Goal: Task Accomplishment & Management: Use online tool/utility

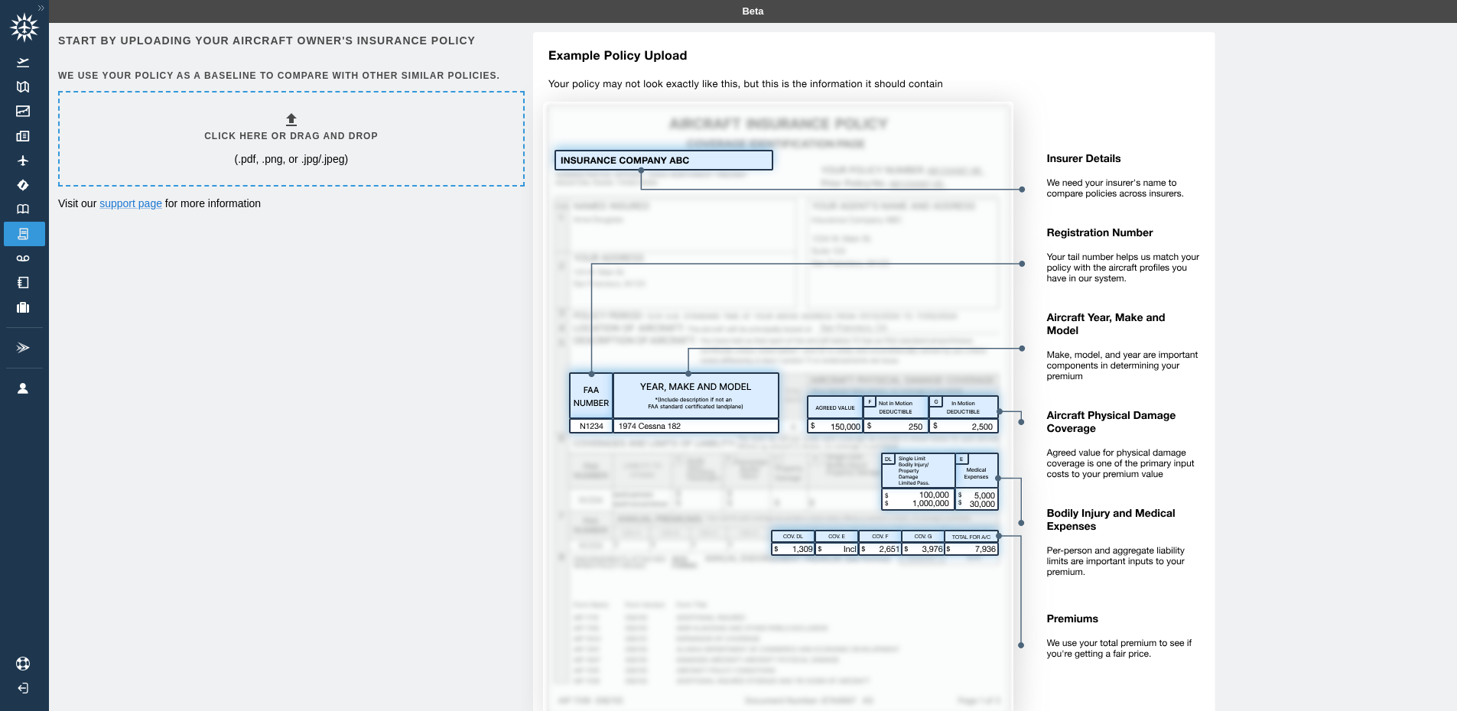
click at [313, 133] on h6 "Click here or drag and drop" at bounding box center [291, 136] width 174 height 15
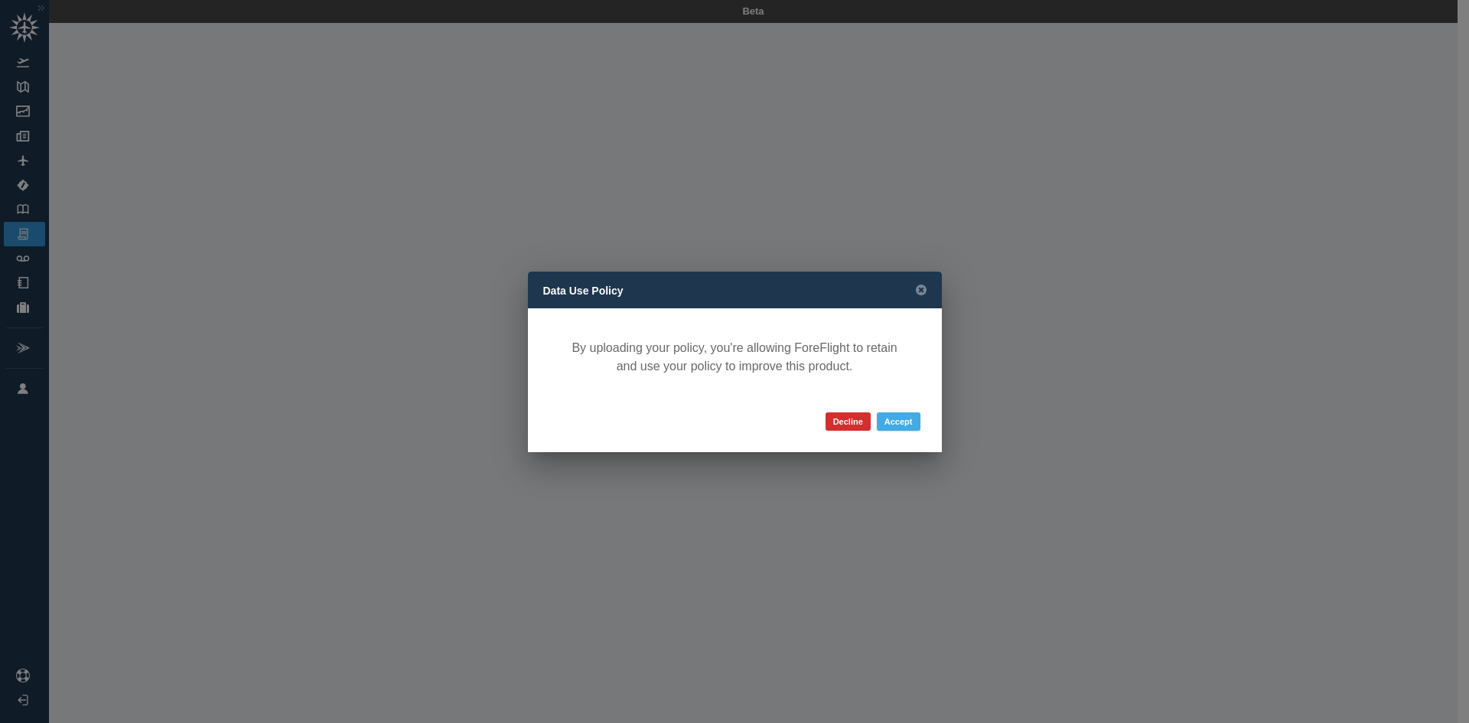
click at [893, 419] on button "Accept" at bounding box center [899, 421] width 44 height 18
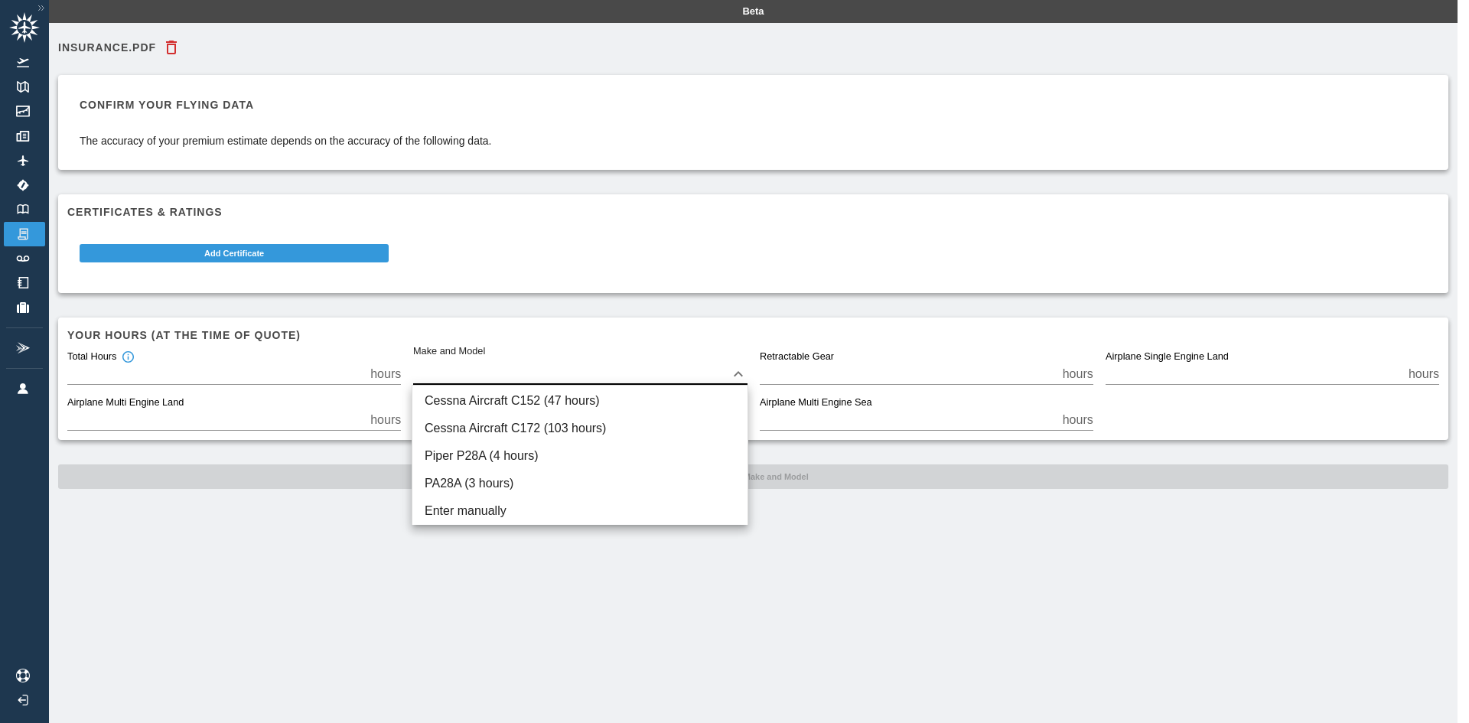
click at [454, 382] on body "Beta Insurance.pdf Confirm your flying data The accuracy of your premium estima…" at bounding box center [734, 361] width 1469 height 723
click at [659, 429] on li "Cessna Aircraft C172 (103 hours)" at bounding box center [579, 429] width 335 height 28
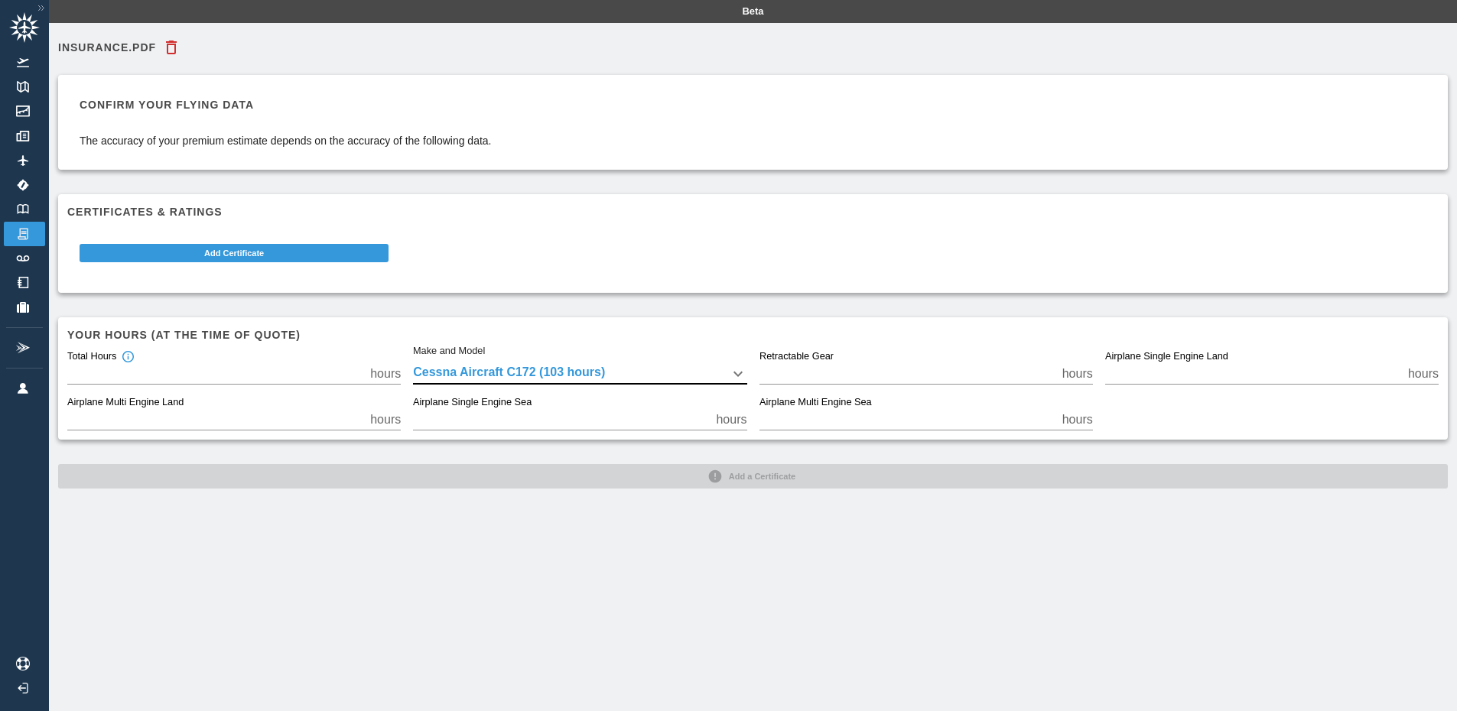
click at [630, 368] on body "Beta Insurance.pdf Confirm your flying data The accuracy of your premium estima…" at bounding box center [728, 355] width 1457 height 711
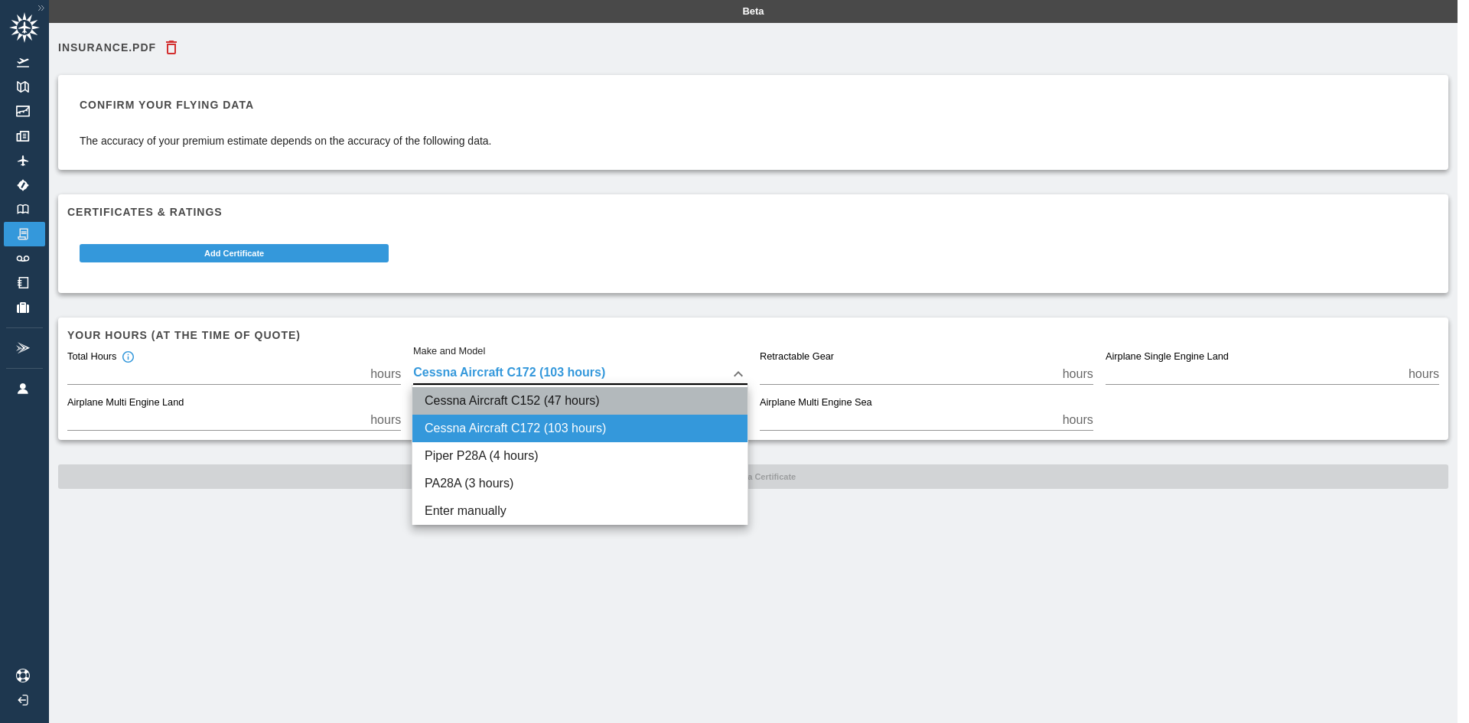
click at [626, 410] on li "Cessna Aircraft C152 (47 hours)" at bounding box center [579, 401] width 335 height 28
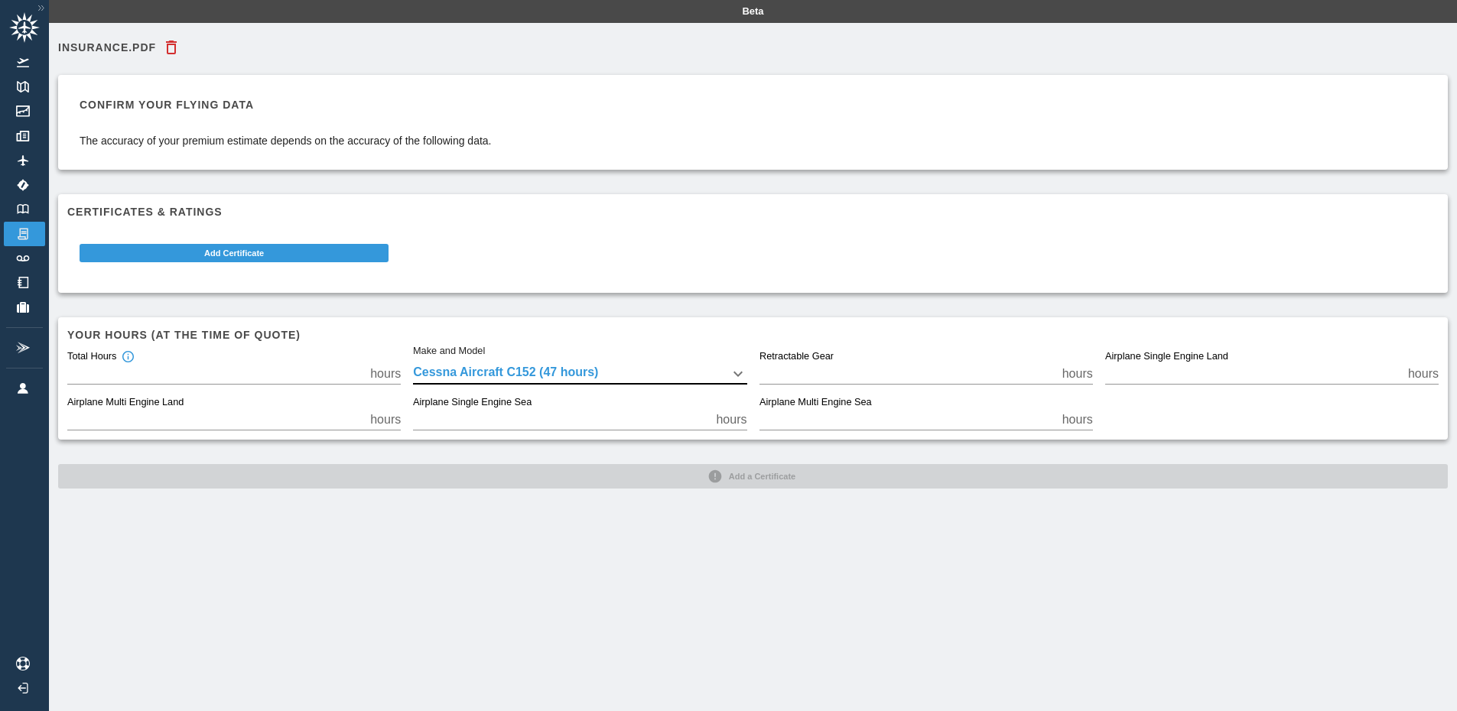
click at [614, 384] on body "Beta Insurance.pdf Confirm your flying data The accuracy of your premium estima…" at bounding box center [728, 355] width 1457 height 711
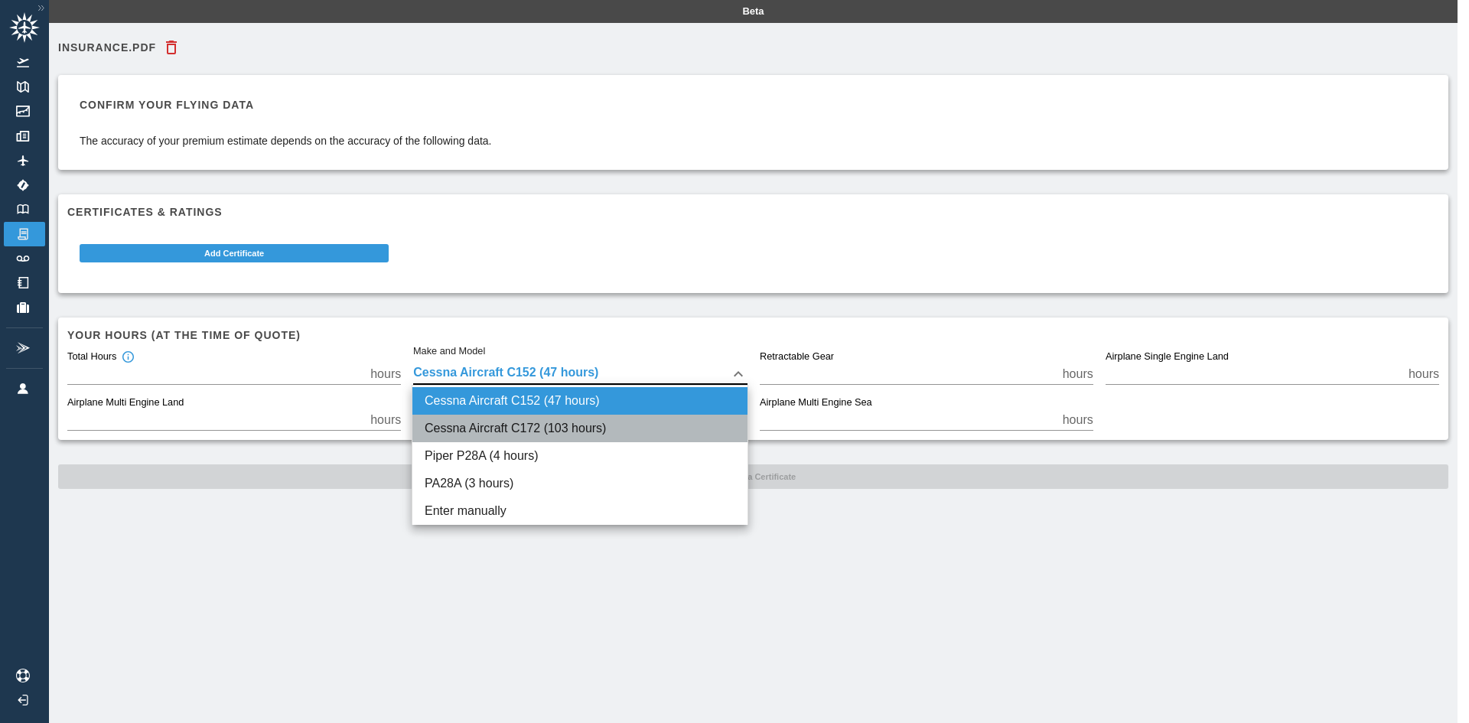
click at [614, 431] on li "Cessna Aircraft C172 (103 hours)" at bounding box center [579, 429] width 335 height 28
type input "****"
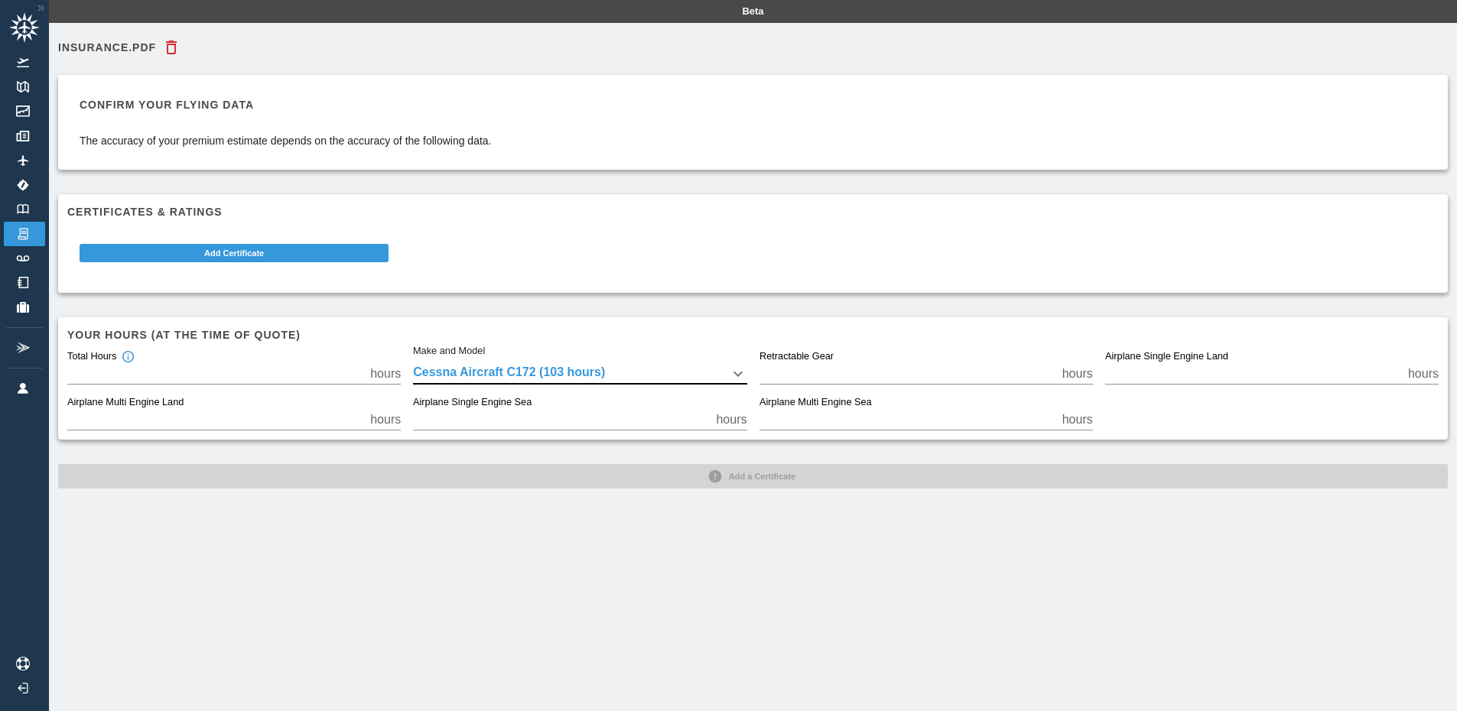
click at [704, 377] on body "Beta Insurance.pdf Confirm your flying data The accuracy of your premium estima…" at bounding box center [728, 355] width 1457 height 711
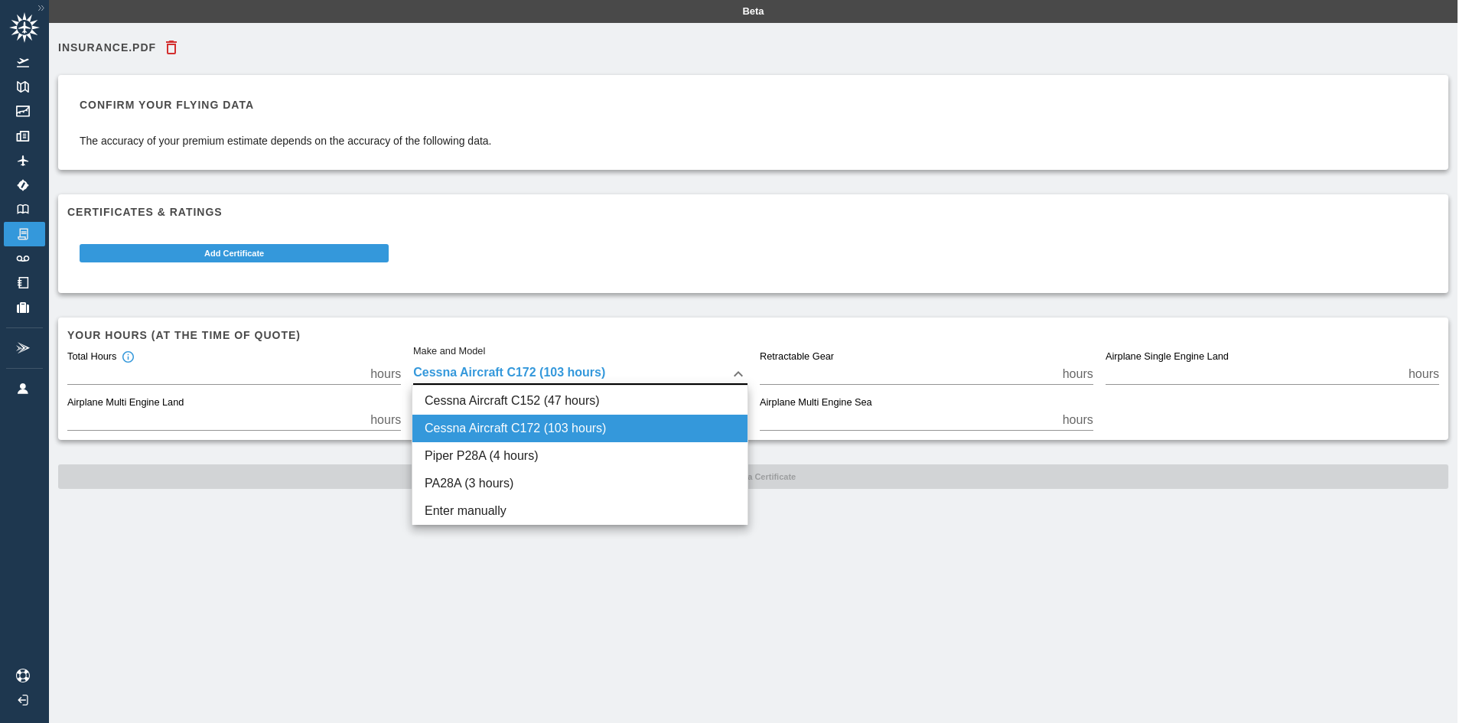
click at [844, 539] on div at bounding box center [734, 361] width 1469 height 723
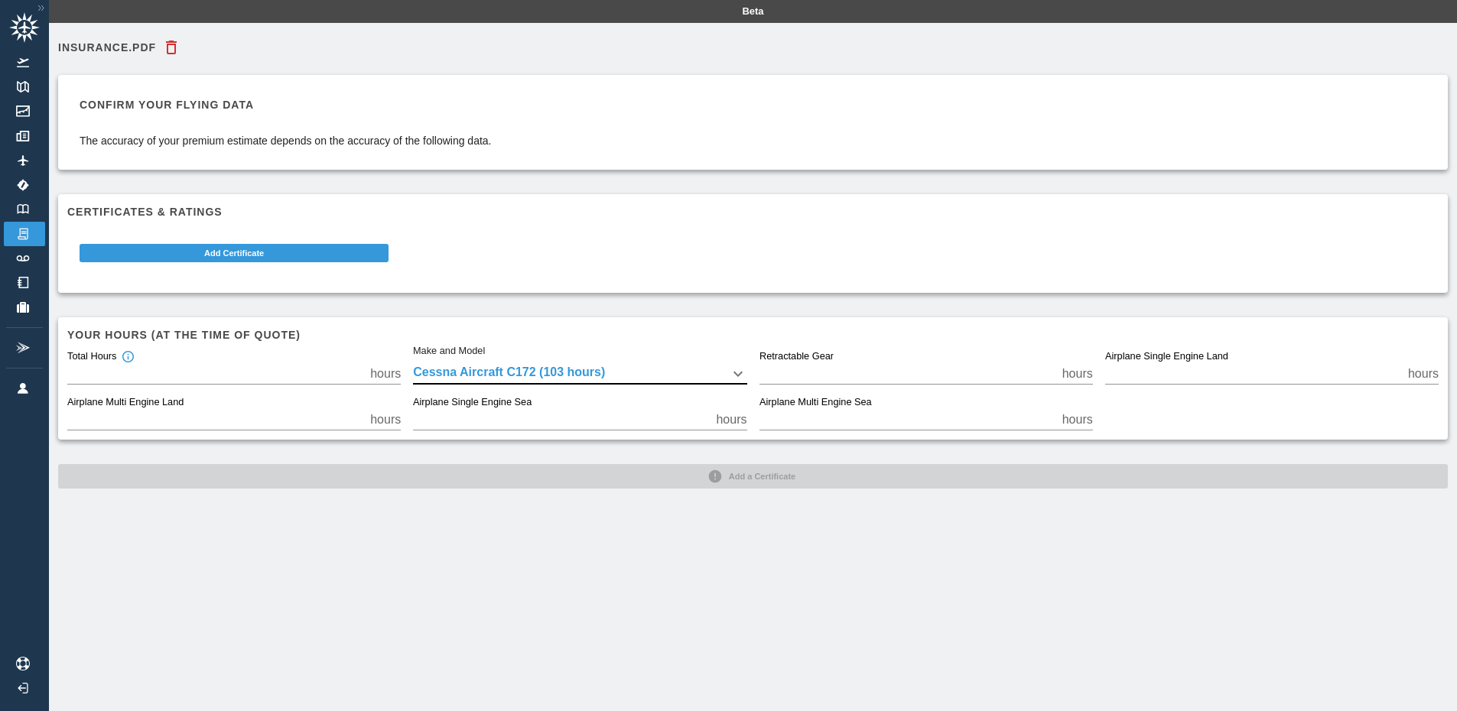
click at [738, 486] on div "Insurance.pdf Confirm your flying data The accuracy of your premium estimate de…" at bounding box center [753, 260] width 1390 height 457
click at [184, 246] on button "Add Certificate" at bounding box center [234, 253] width 309 height 18
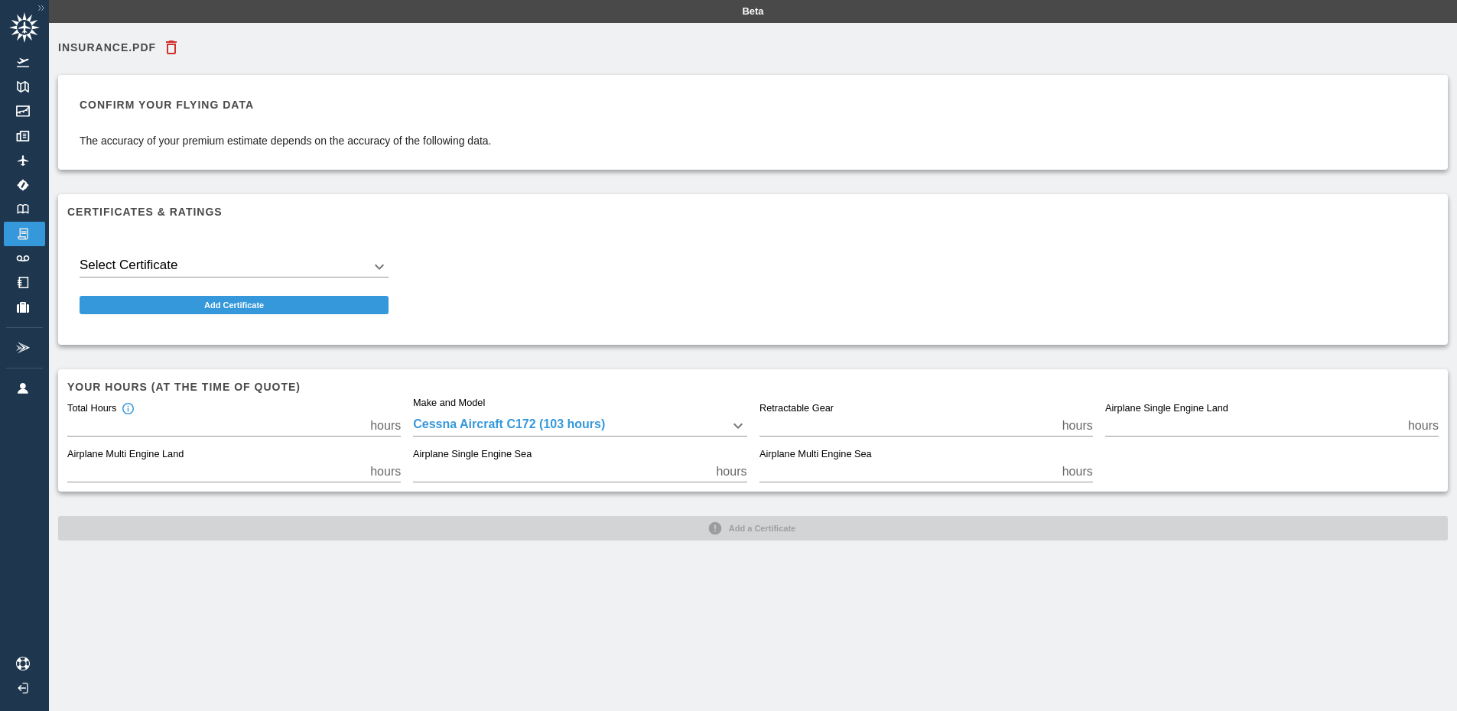
click at [184, 255] on body "Beta Insurance.pdf Confirm your flying data The accuracy of your premium estima…" at bounding box center [728, 355] width 1457 height 711
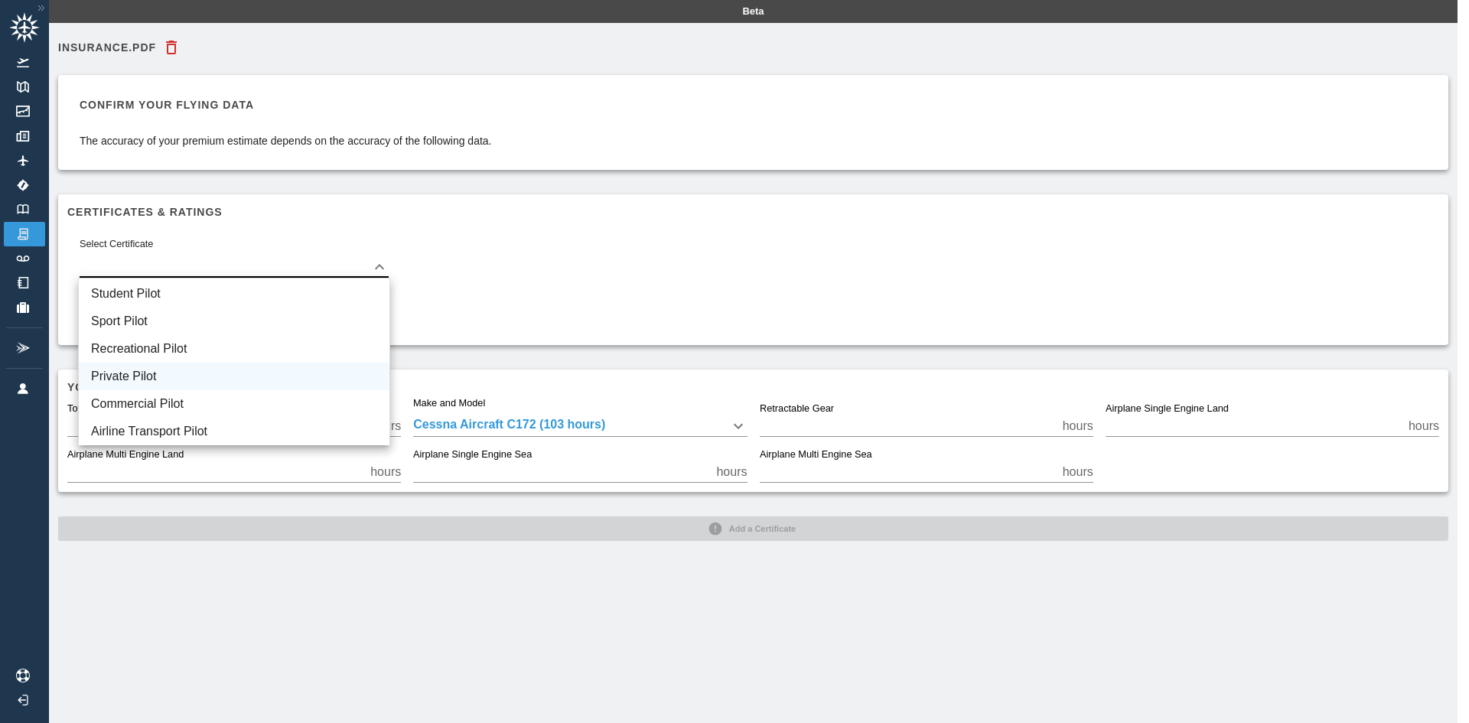
click at [225, 370] on li "Private Pilot" at bounding box center [234, 377] width 311 height 28
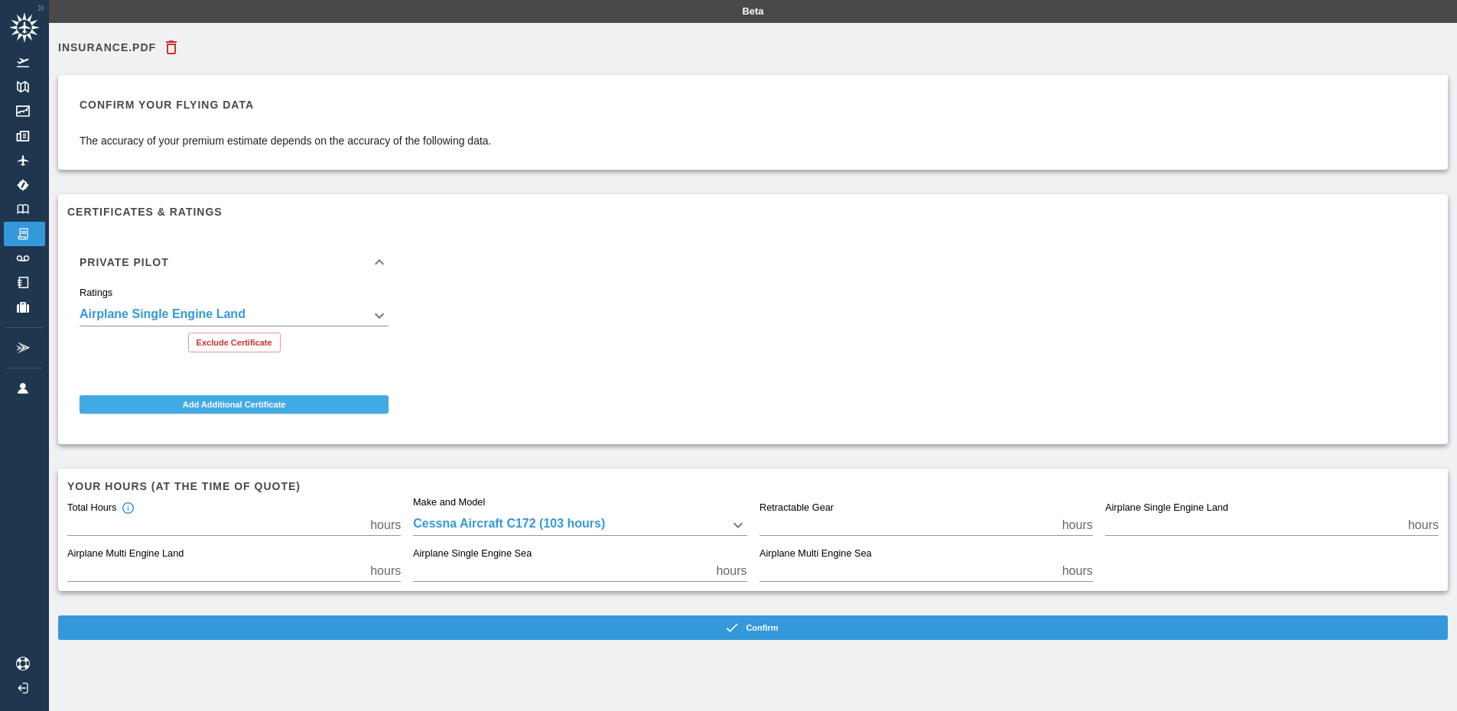
click at [249, 402] on button "Add Additional Certificate" at bounding box center [234, 404] width 309 height 18
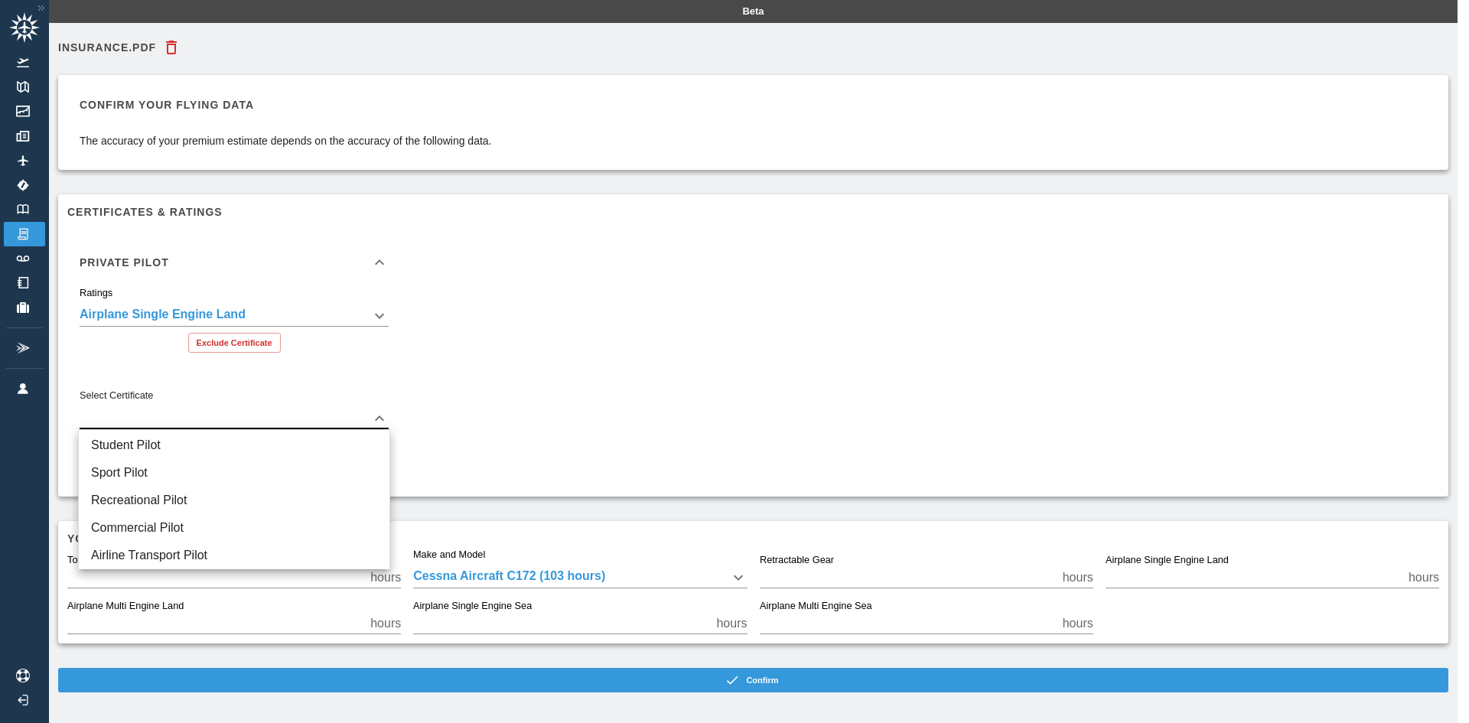
click at [245, 415] on body "**********" at bounding box center [734, 361] width 1469 height 723
click at [577, 420] on div at bounding box center [734, 361] width 1469 height 723
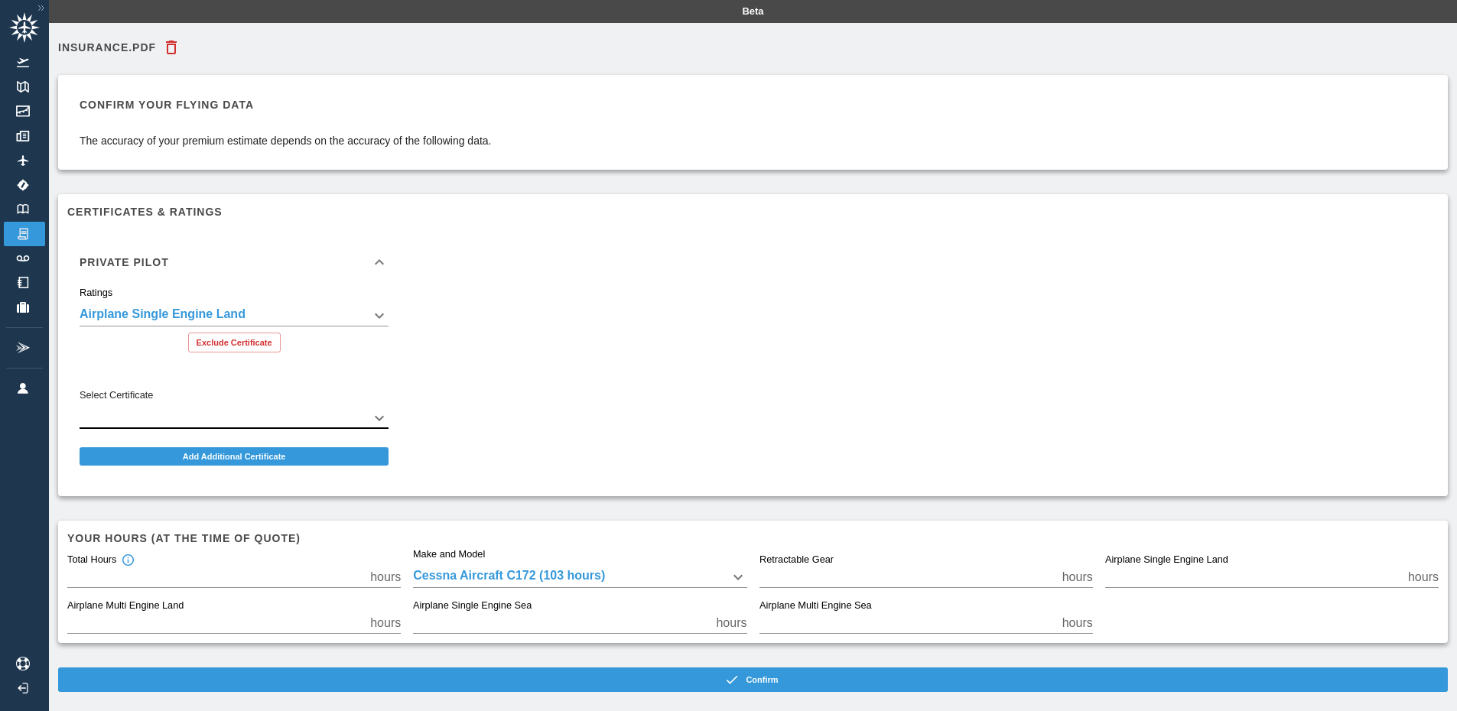
click at [238, 353] on div "**********" at bounding box center [233, 326] width 333 height 78
click at [241, 346] on button "Exclude Certificate" at bounding box center [234, 343] width 93 height 20
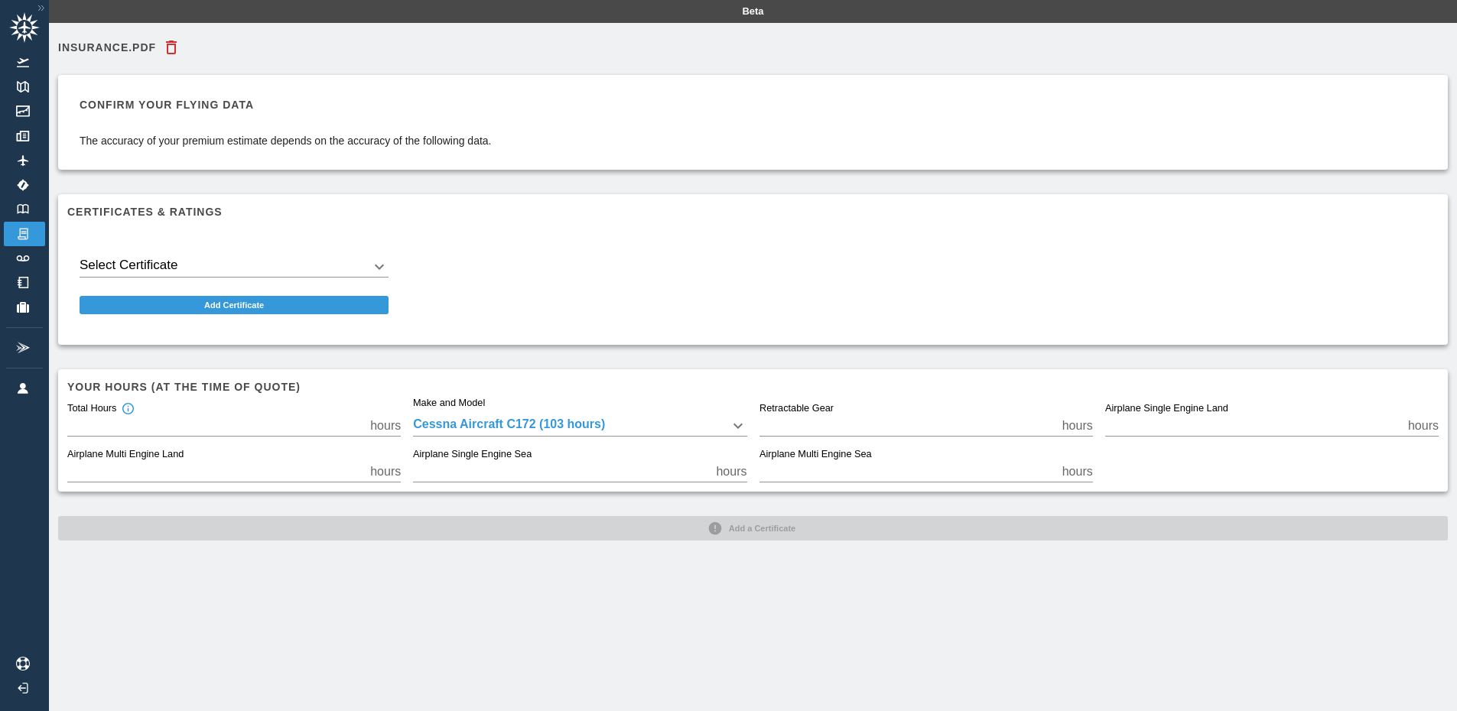
click at [238, 278] on div "Select Certificate ​" at bounding box center [233, 264] width 333 height 52
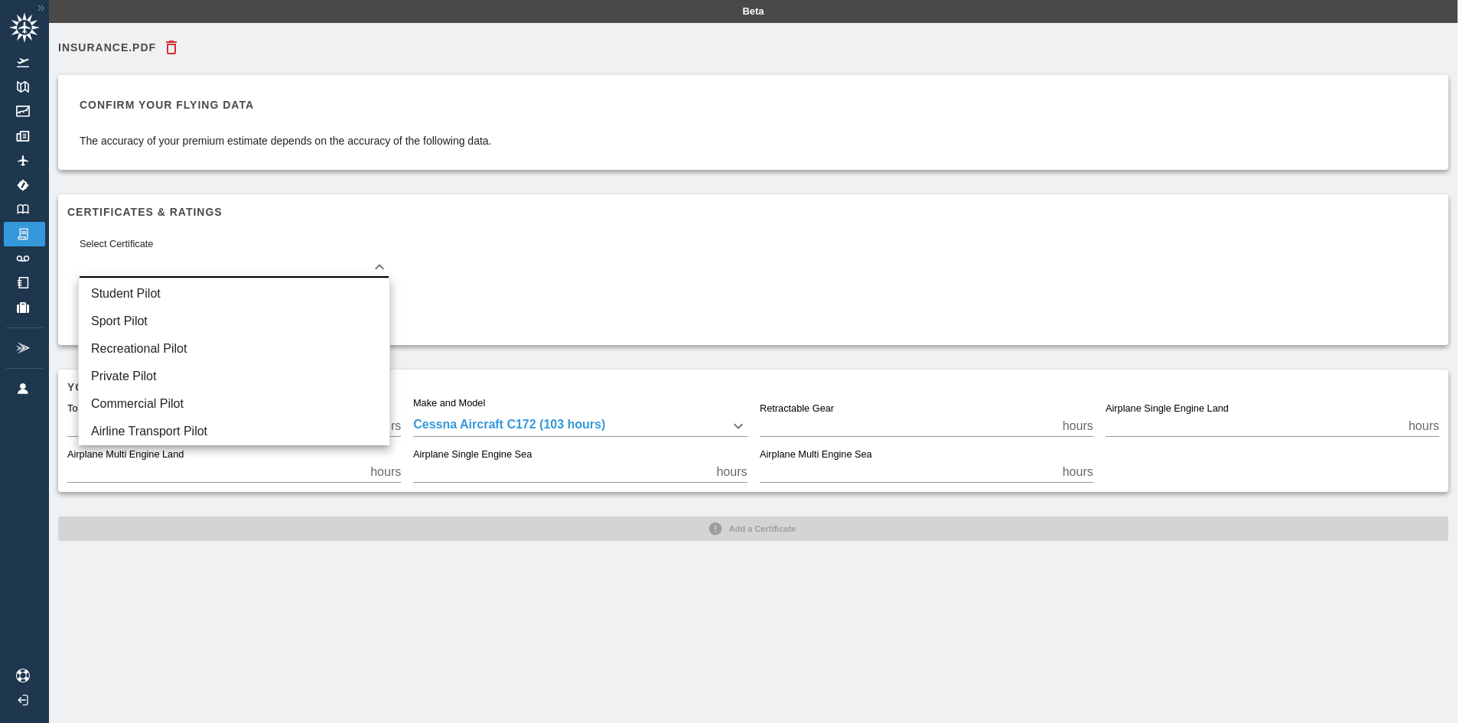
click at [238, 267] on body "Beta Insurance.pdf Confirm your flying data The accuracy of your premium estima…" at bounding box center [734, 361] width 1469 height 723
click at [226, 382] on li "Private Pilot" at bounding box center [234, 377] width 311 height 28
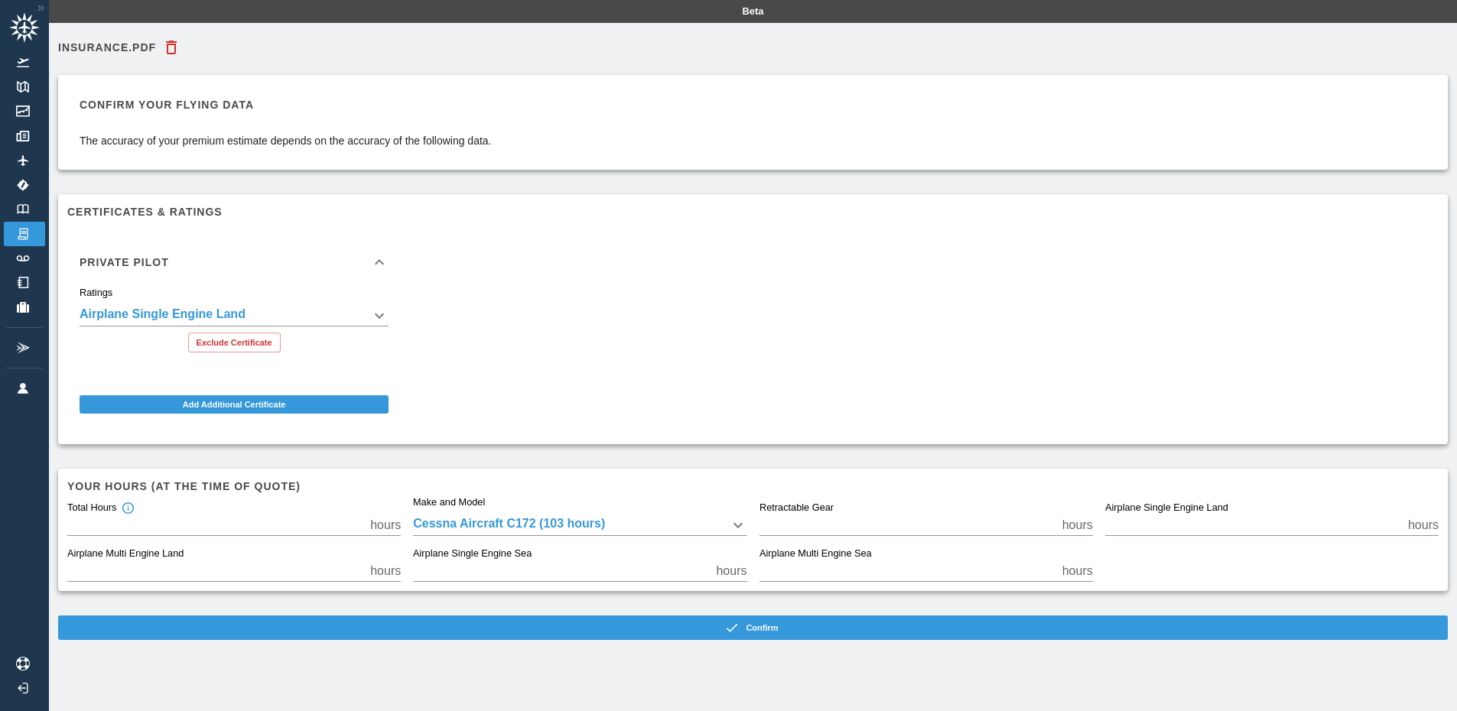
click at [159, 249] on div "Private Pilot" at bounding box center [233, 262] width 333 height 49
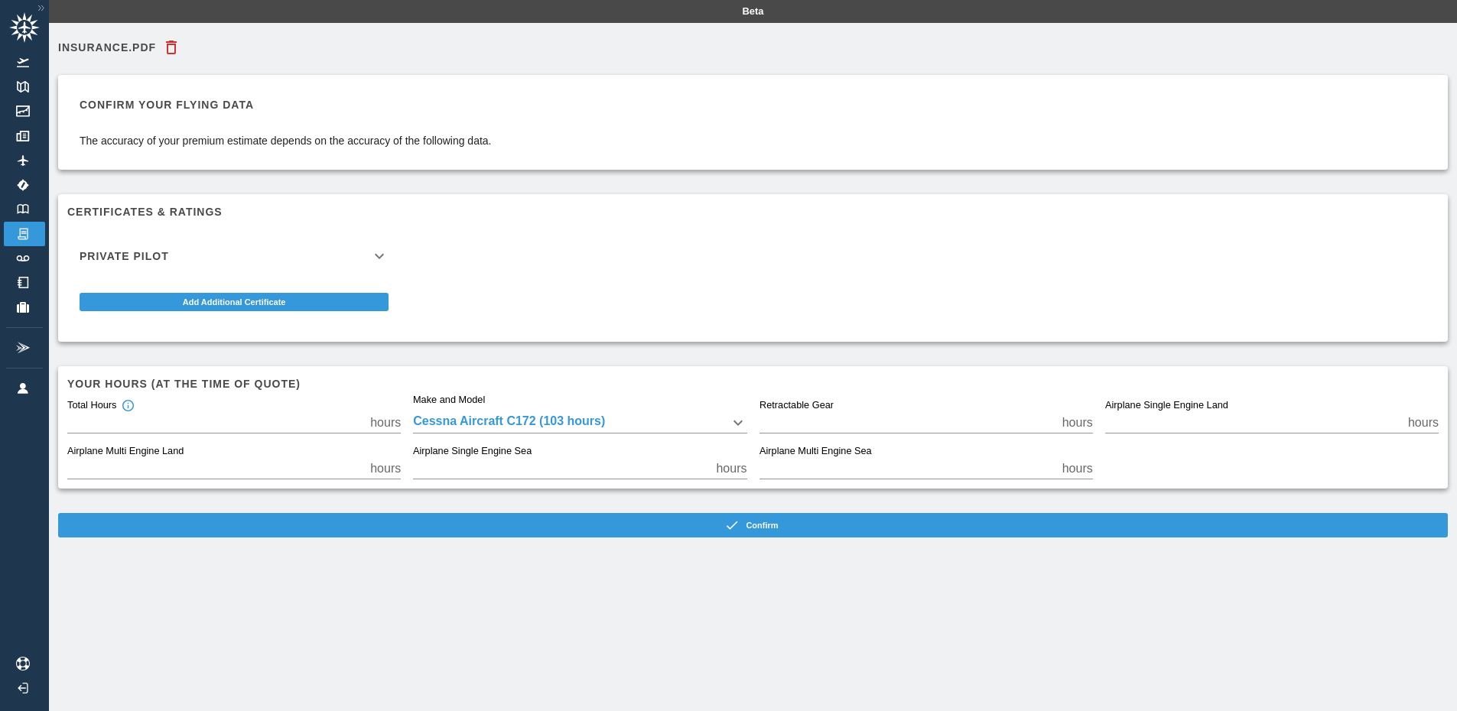
click at [163, 249] on div "Private Pilot" at bounding box center [233, 256] width 333 height 37
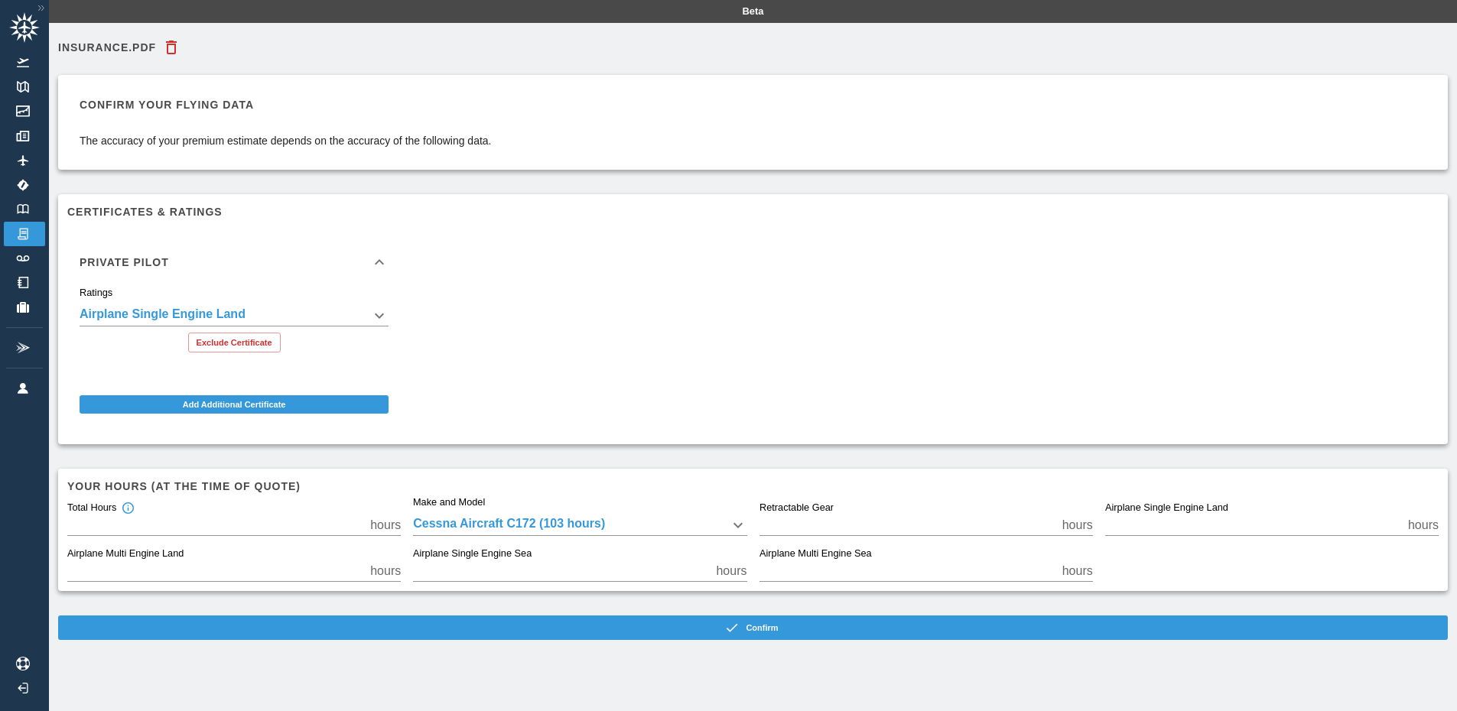
click at [200, 331] on div "**********" at bounding box center [234, 323] width 309 height 60
click at [193, 324] on body "**********" at bounding box center [728, 355] width 1457 height 711
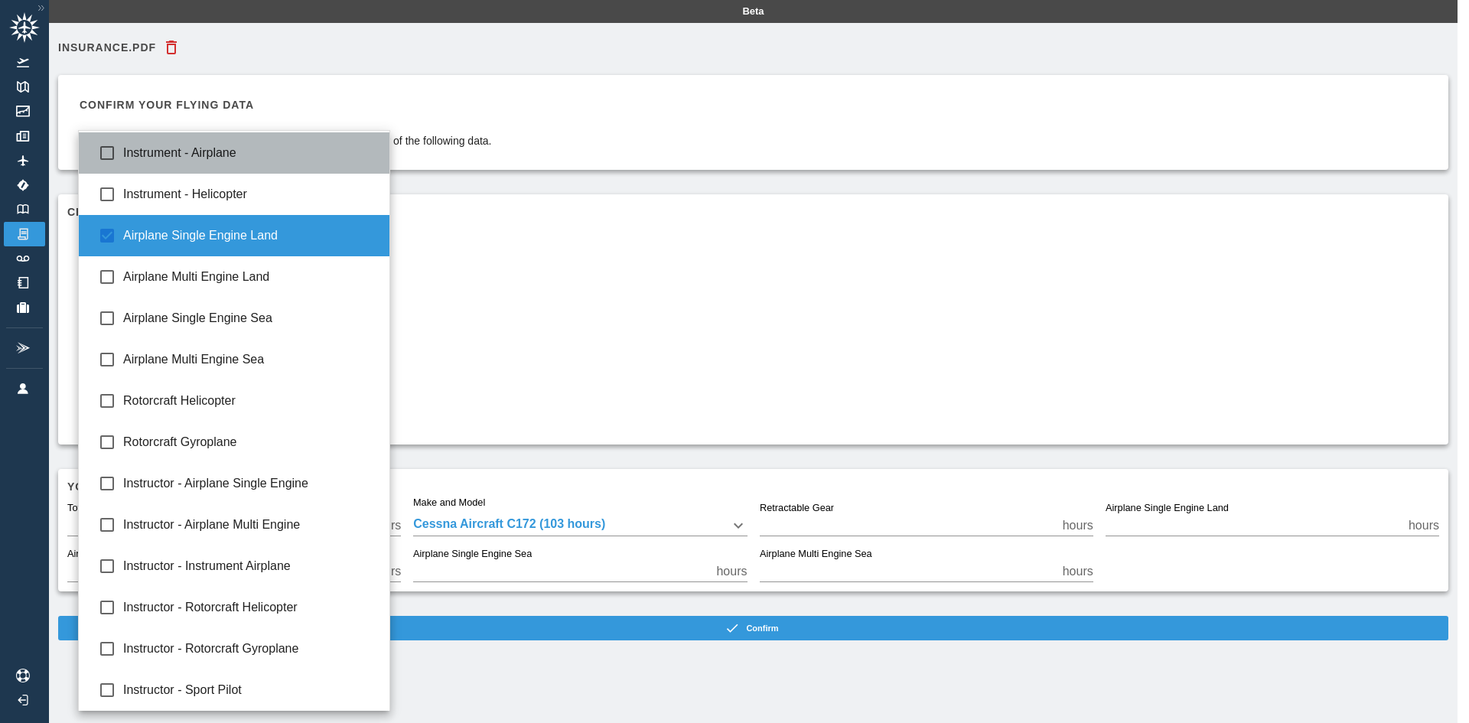
click at [278, 161] on span "Instrument - Airplane" at bounding box center [250, 153] width 254 height 18
type input "**********"
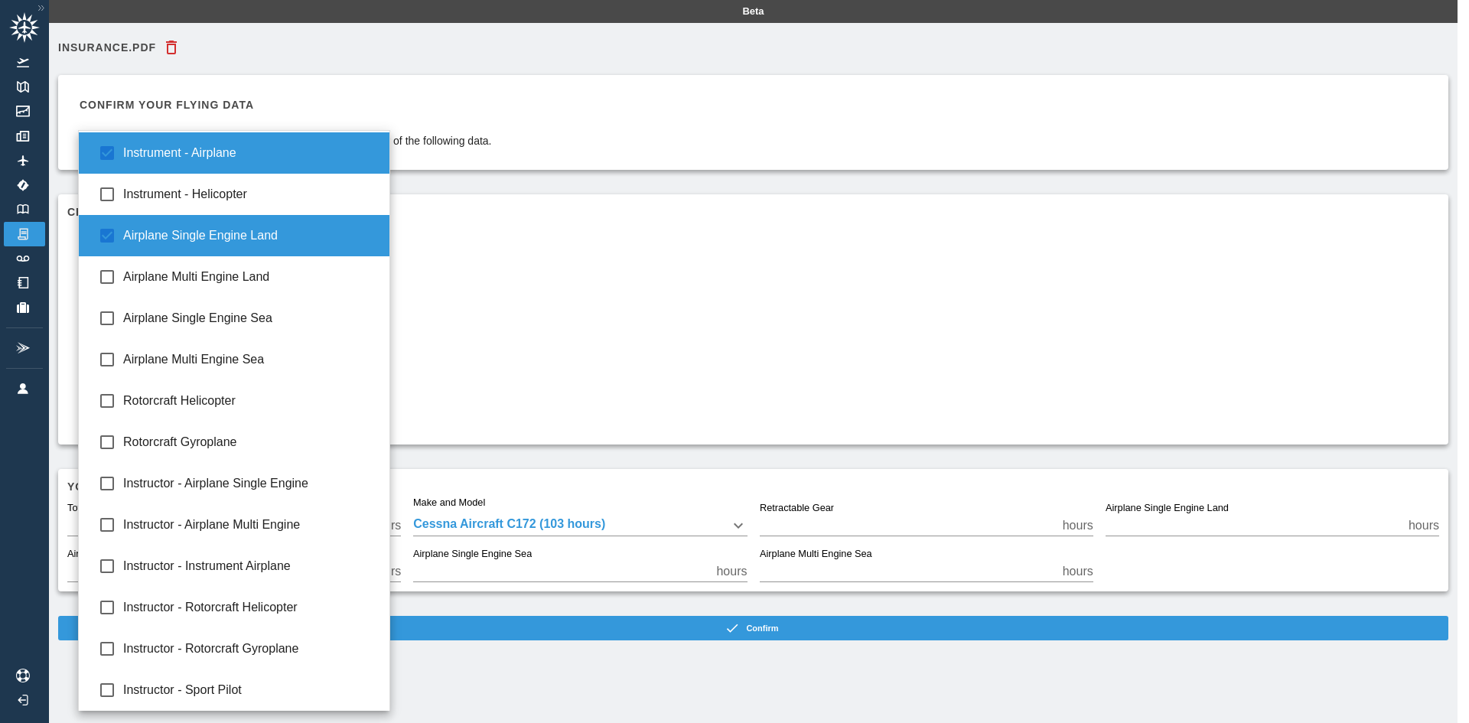
click at [1028, 355] on div at bounding box center [734, 361] width 1469 height 723
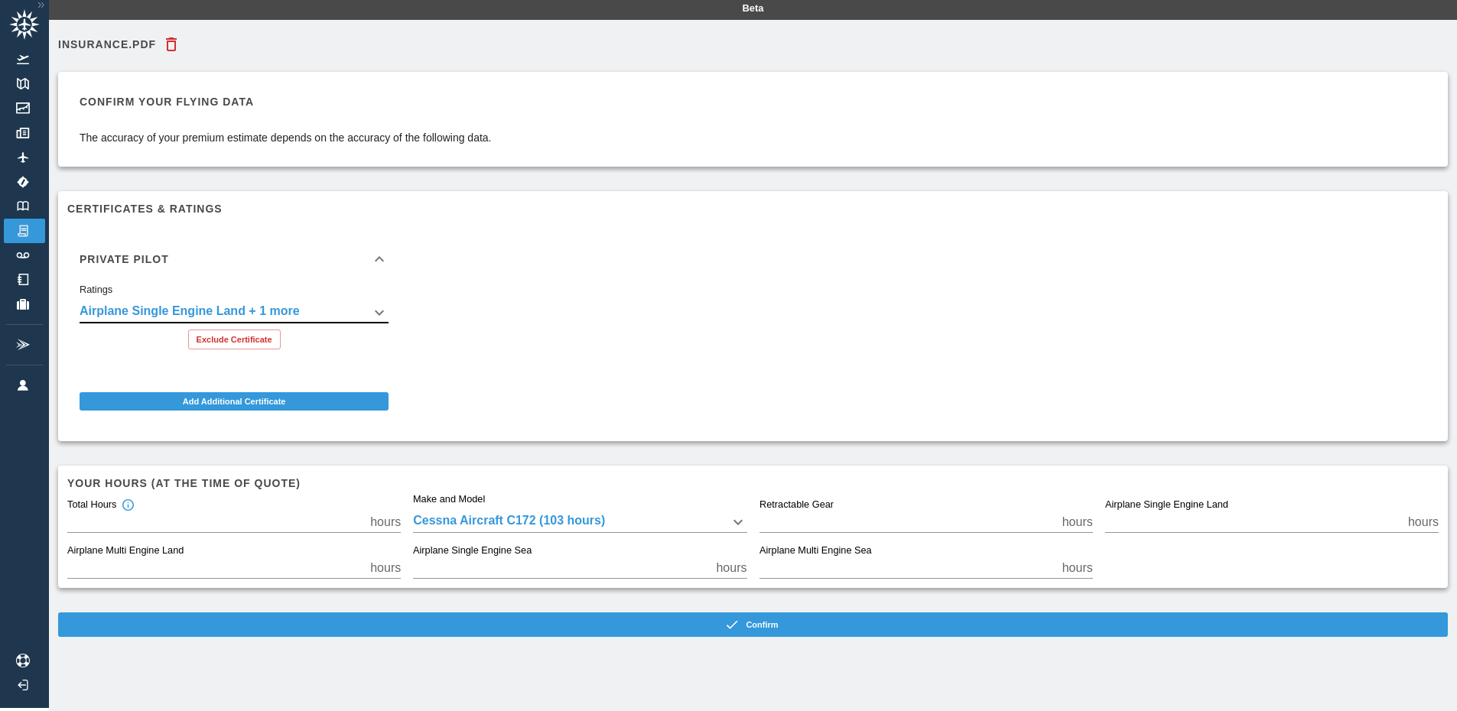
scroll to position [34, 0]
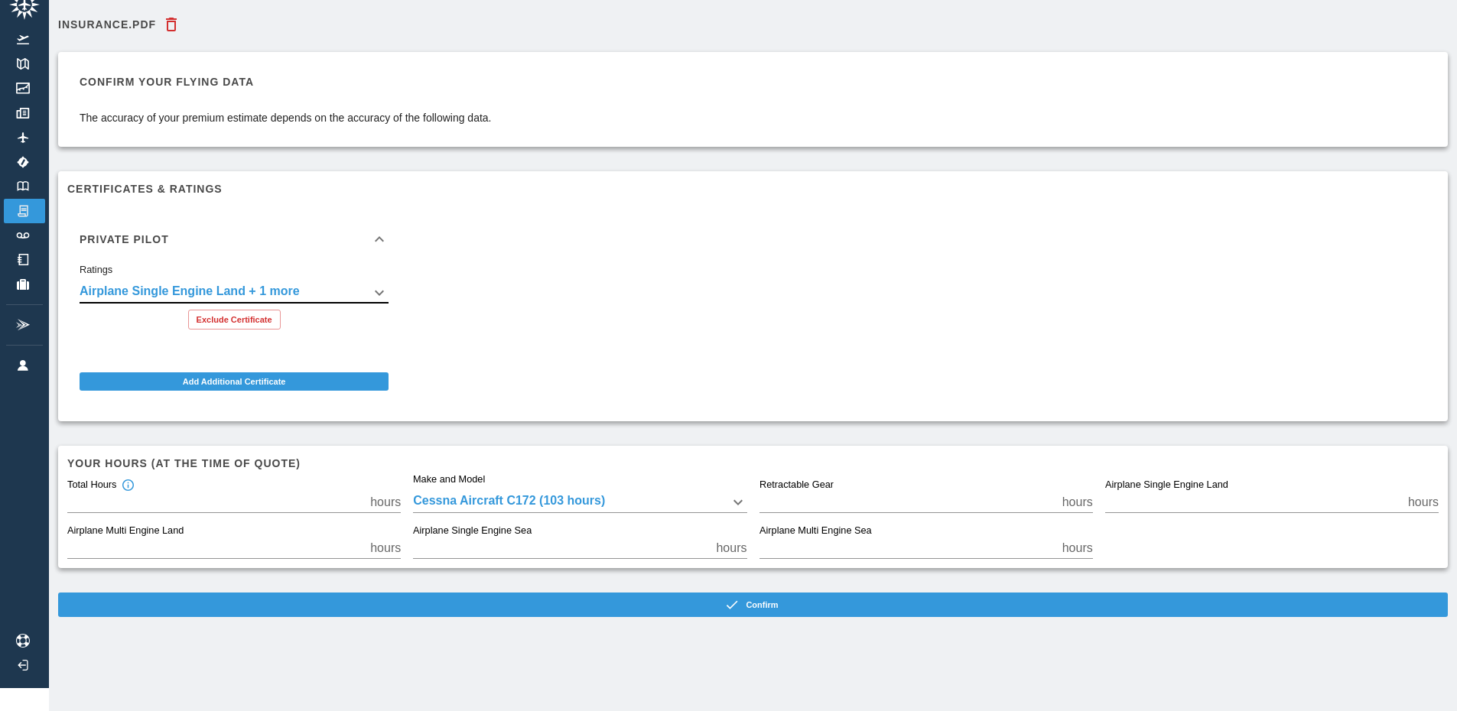
click at [253, 270] on div "**********" at bounding box center [234, 287] width 309 height 34
click at [252, 276] on body "**********" at bounding box center [728, 332] width 1457 height 711
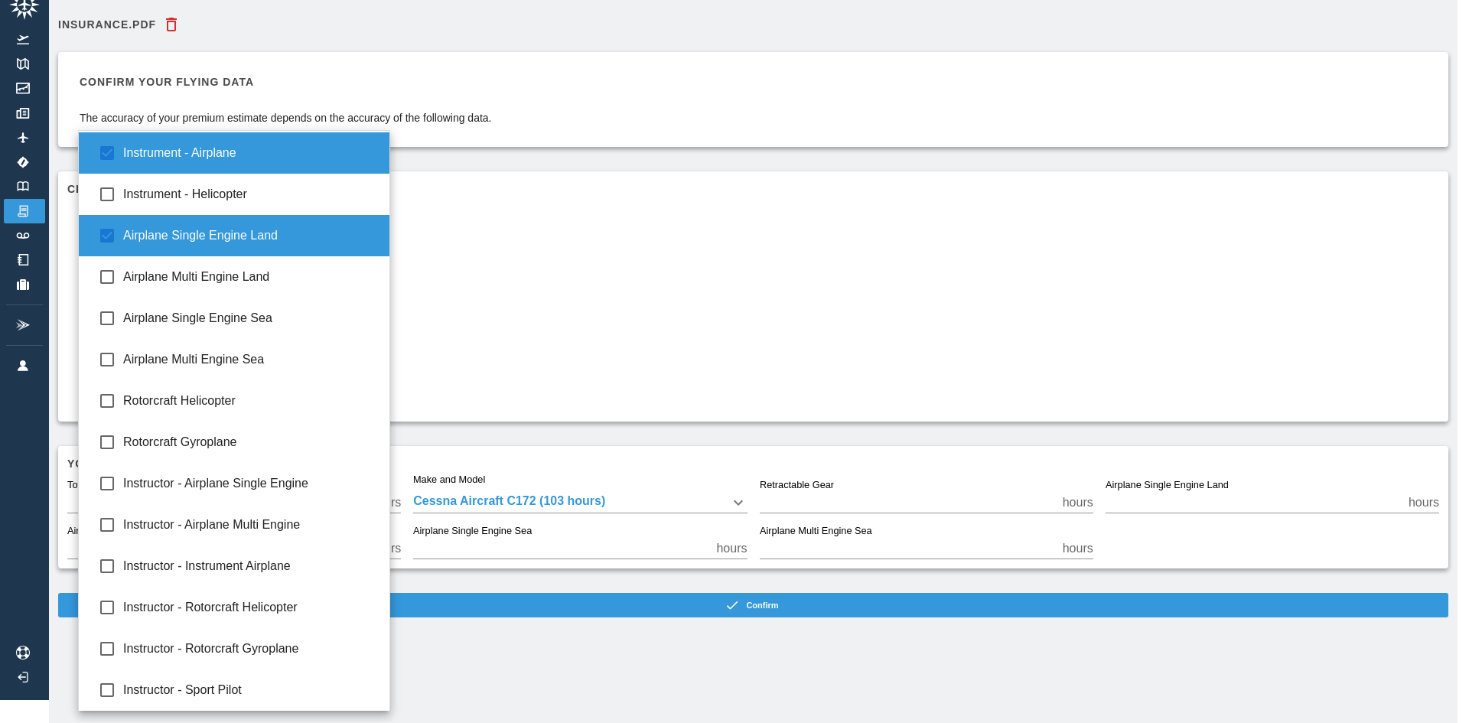
click at [561, 242] on div at bounding box center [734, 361] width 1469 height 723
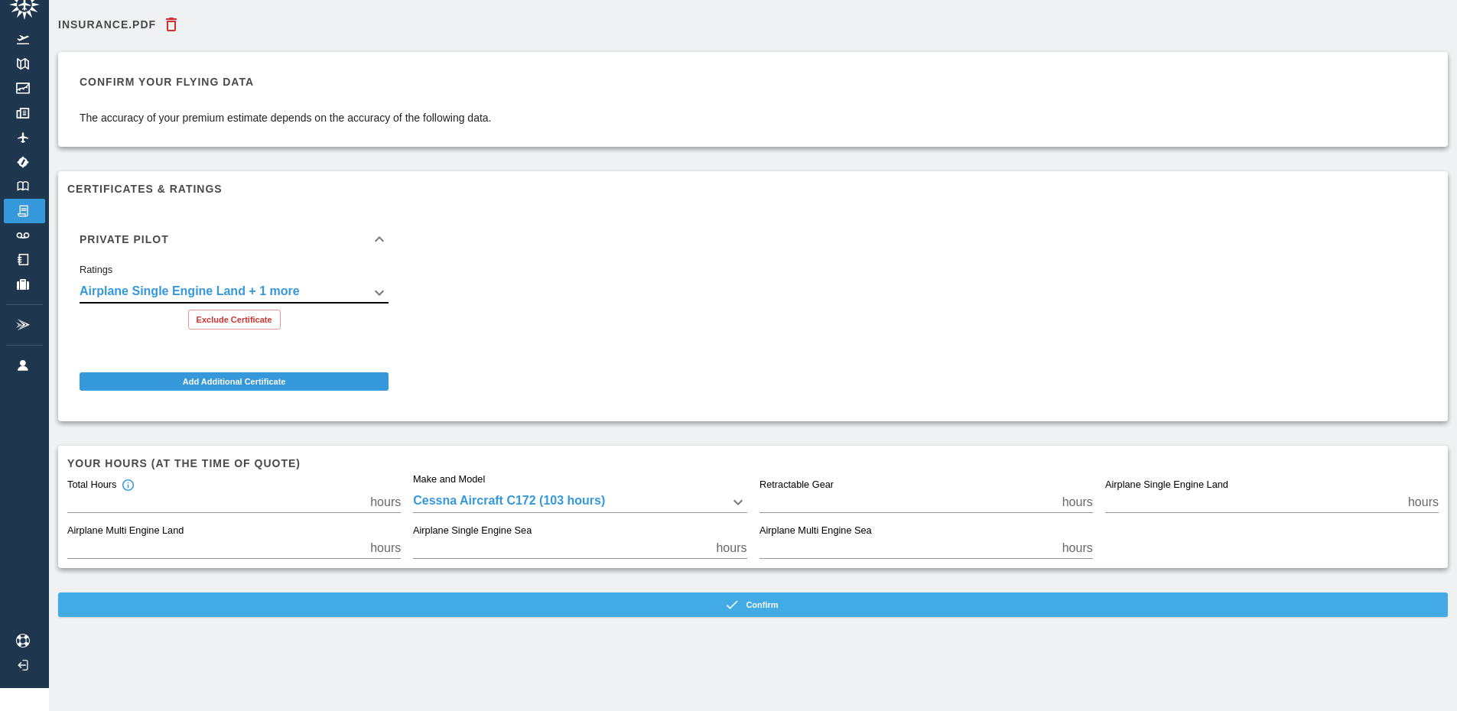
click at [759, 610] on button "Confirm" at bounding box center [753, 605] width 1390 height 24
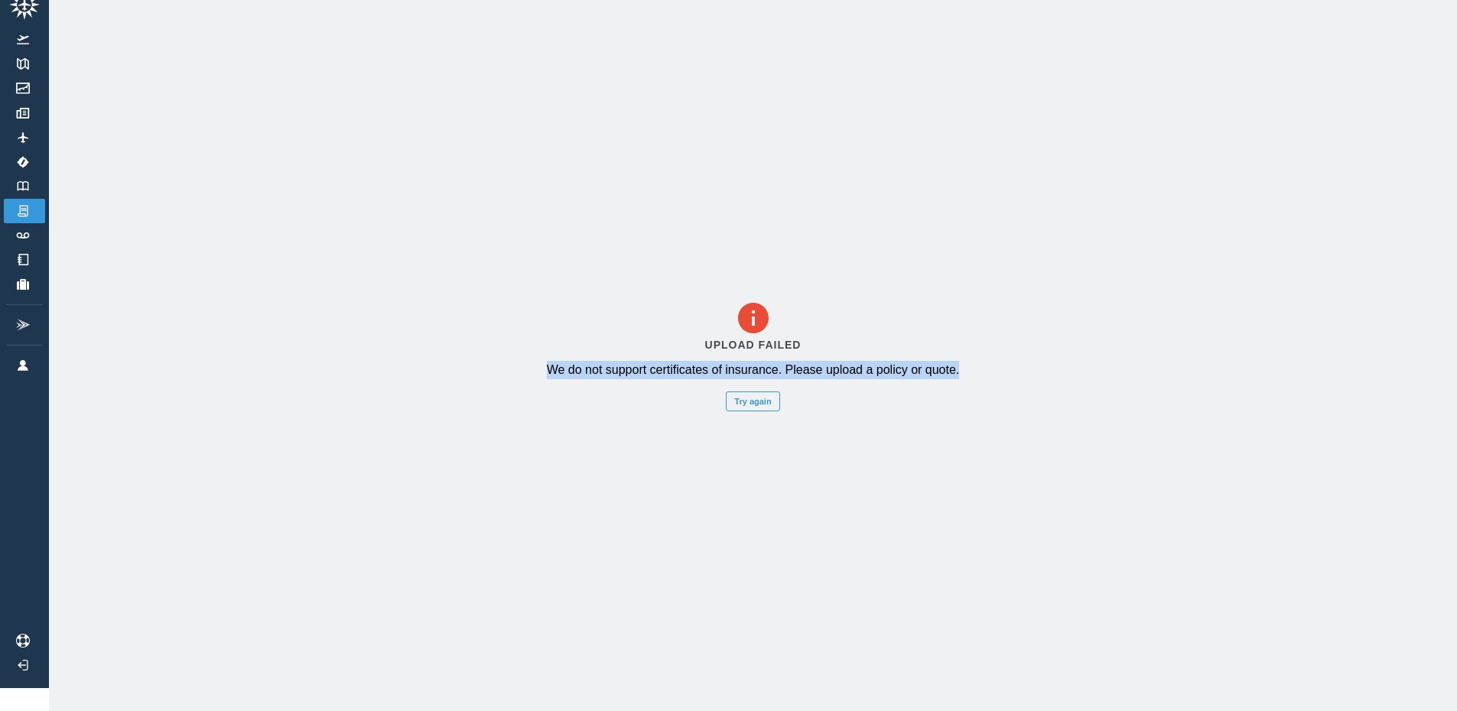
drag, startPoint x: 519, startPoint y: 368, endPoint x: 1096, endPoint y: 378, distance: 577.6
click at [1096, 378] on div "Upload Failed We do not support certificates of insurance. Please upload a poli…" at bounding box center [753, 355] width 1408 height 711
click at [944, 448] on div "Upload Failed We do not support certificates of insurance. Please upload a poli…" at bounding box center [753, 355] width 1408 height 711
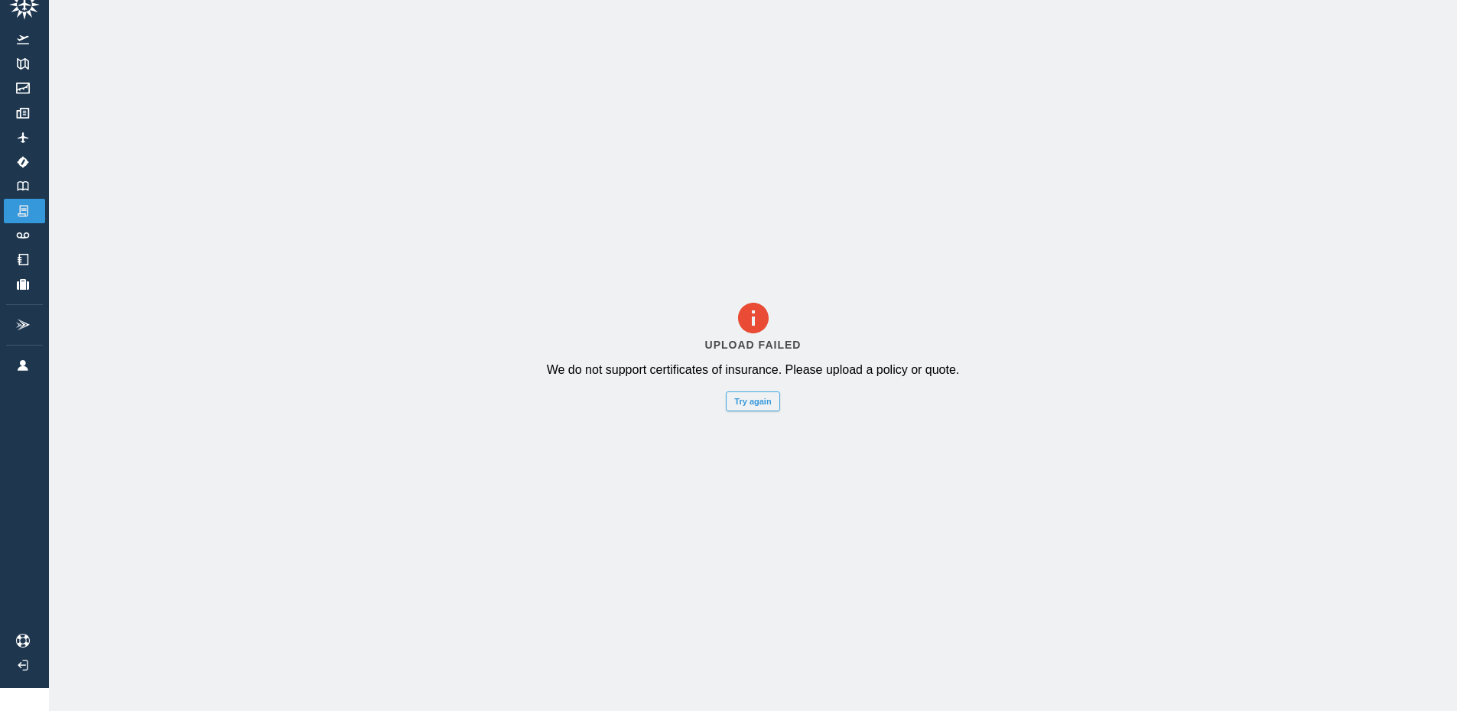
click at [773, 402] on button "Try again" at bounding box center [753, 402] width 54 height 20
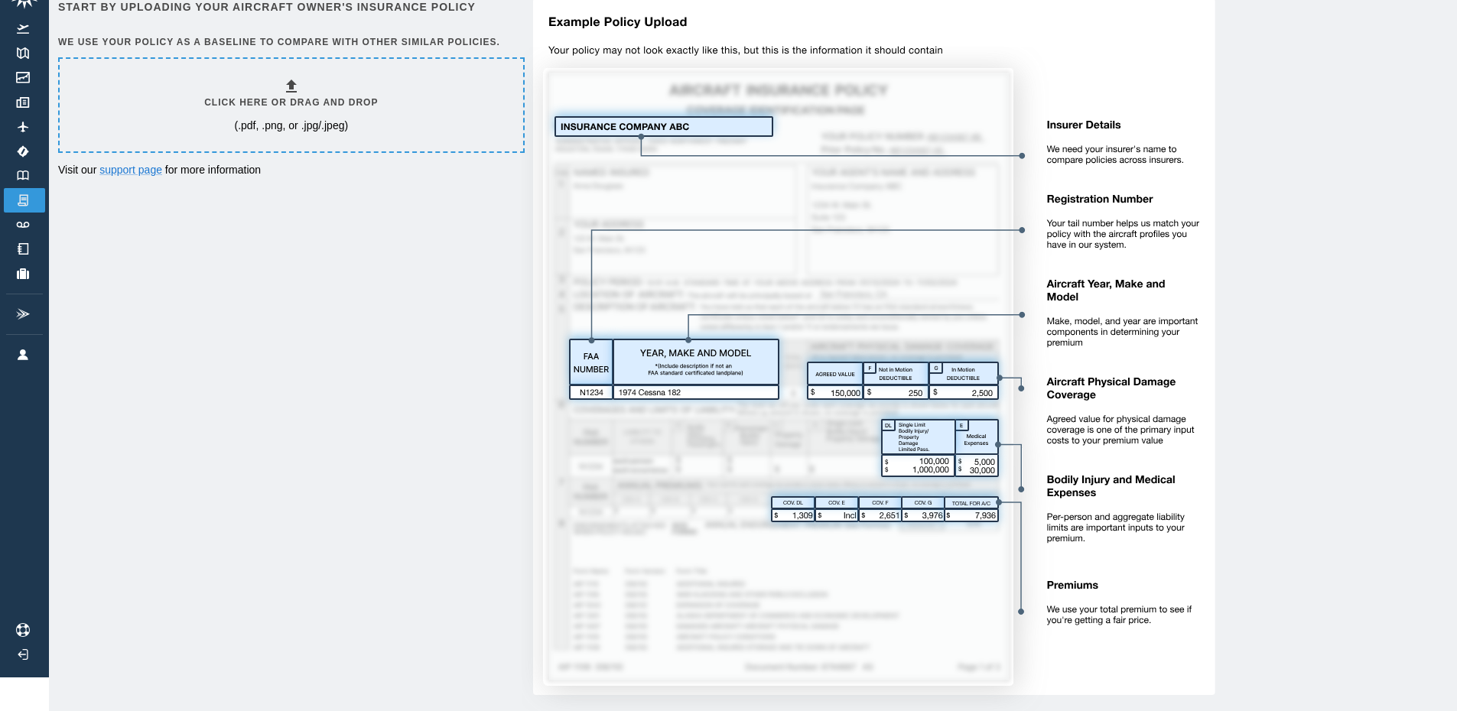
scroll to position [0, 0]
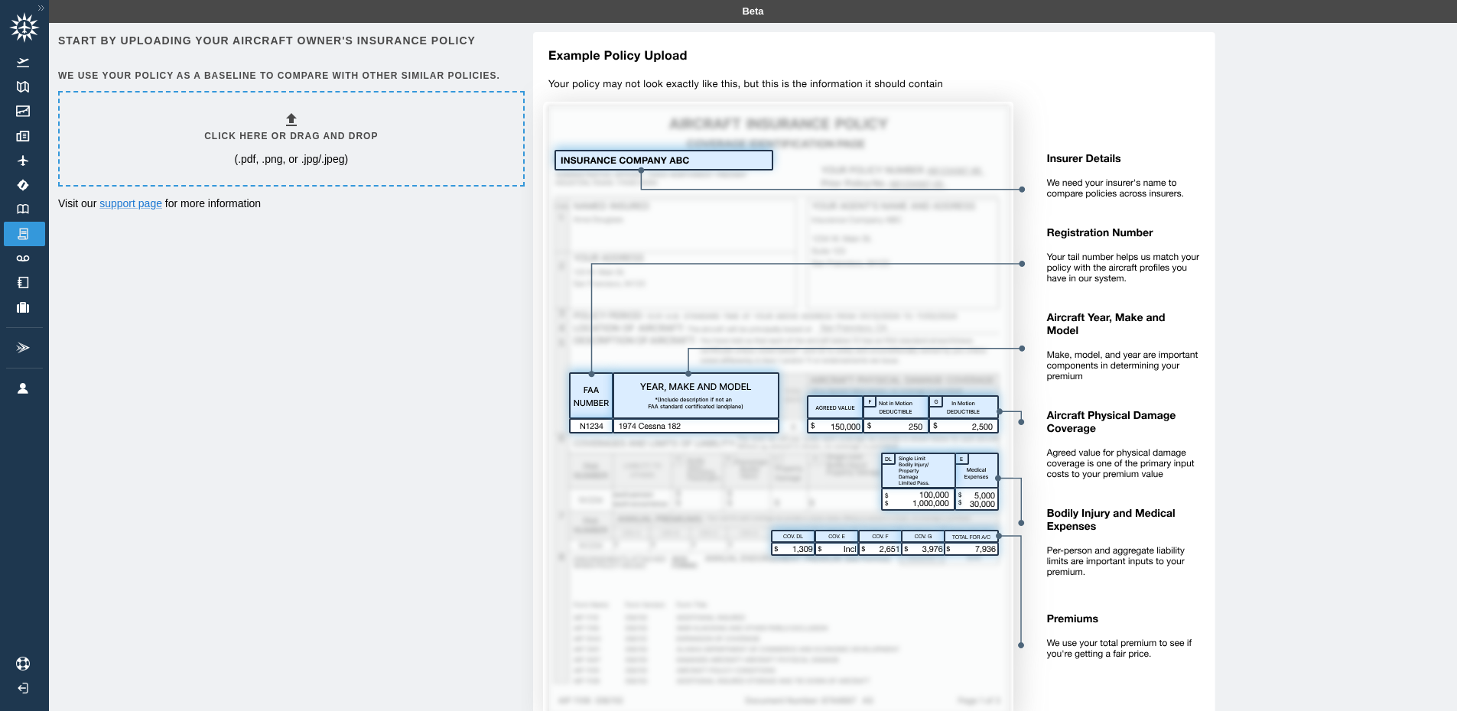
click at [378, 119] on div "Click here or drag and drop (.pdf, .png, or .jpg/.jpeg)" at bounding box center [291, 139] width 174 height 56
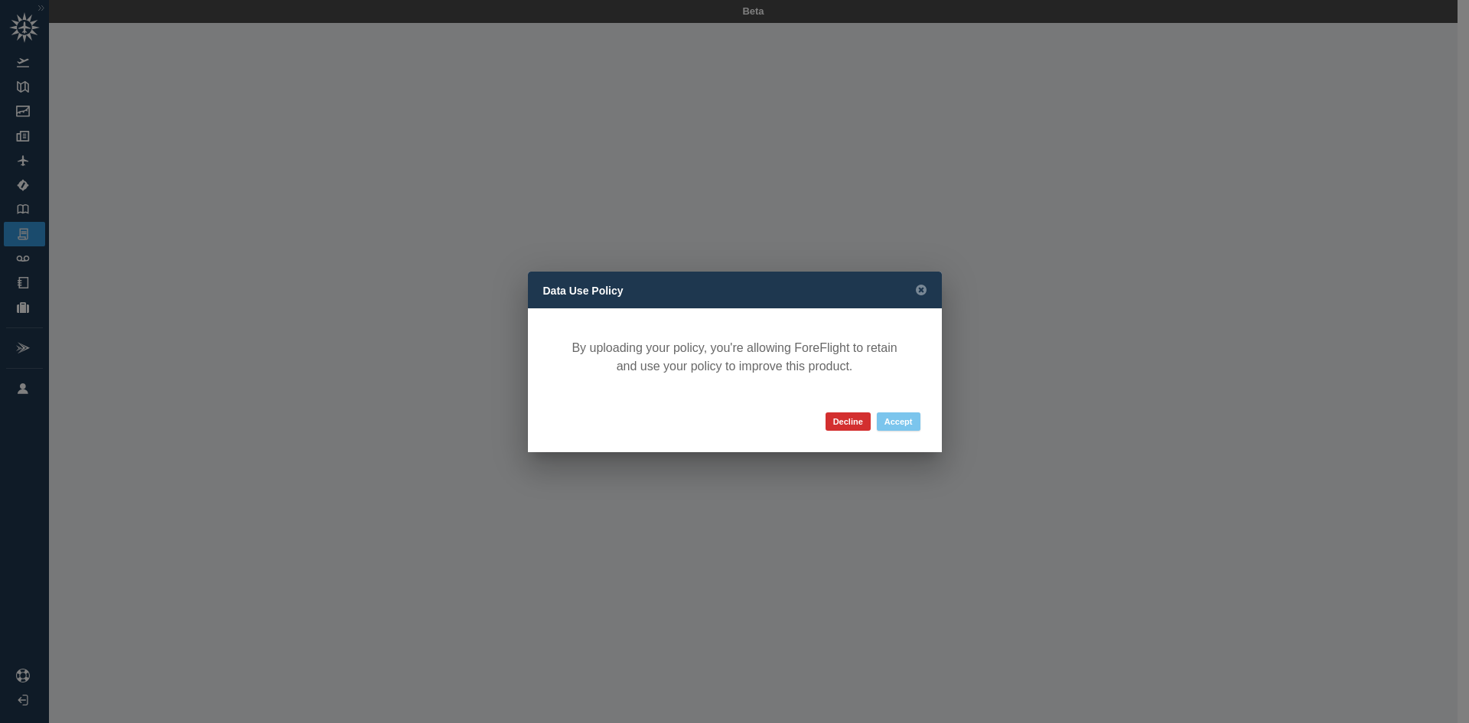
click at [885, 416] on button "Accept" at bounding box center [899, 421] width 44 height 18
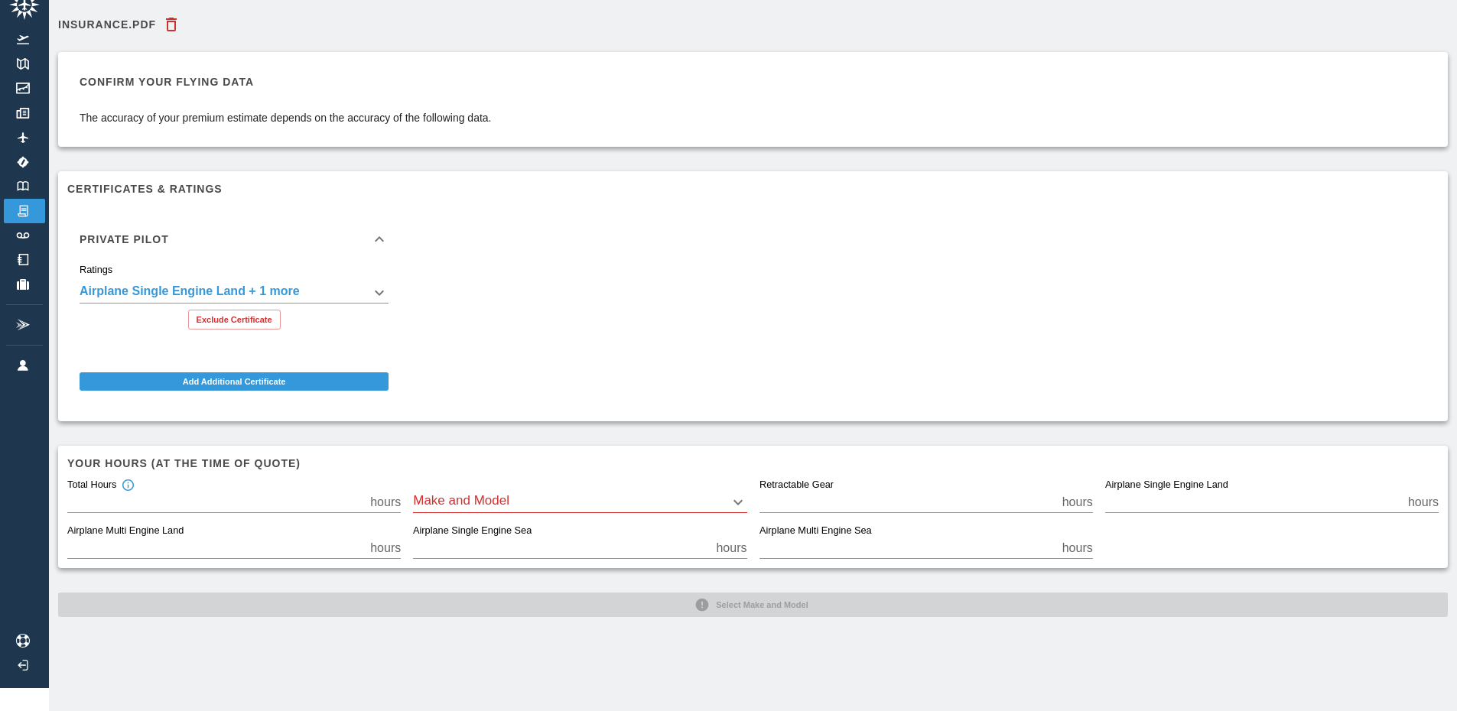
click at [436, 480] on body "**********" at bounding box center [728, 332] width 1457 height 711
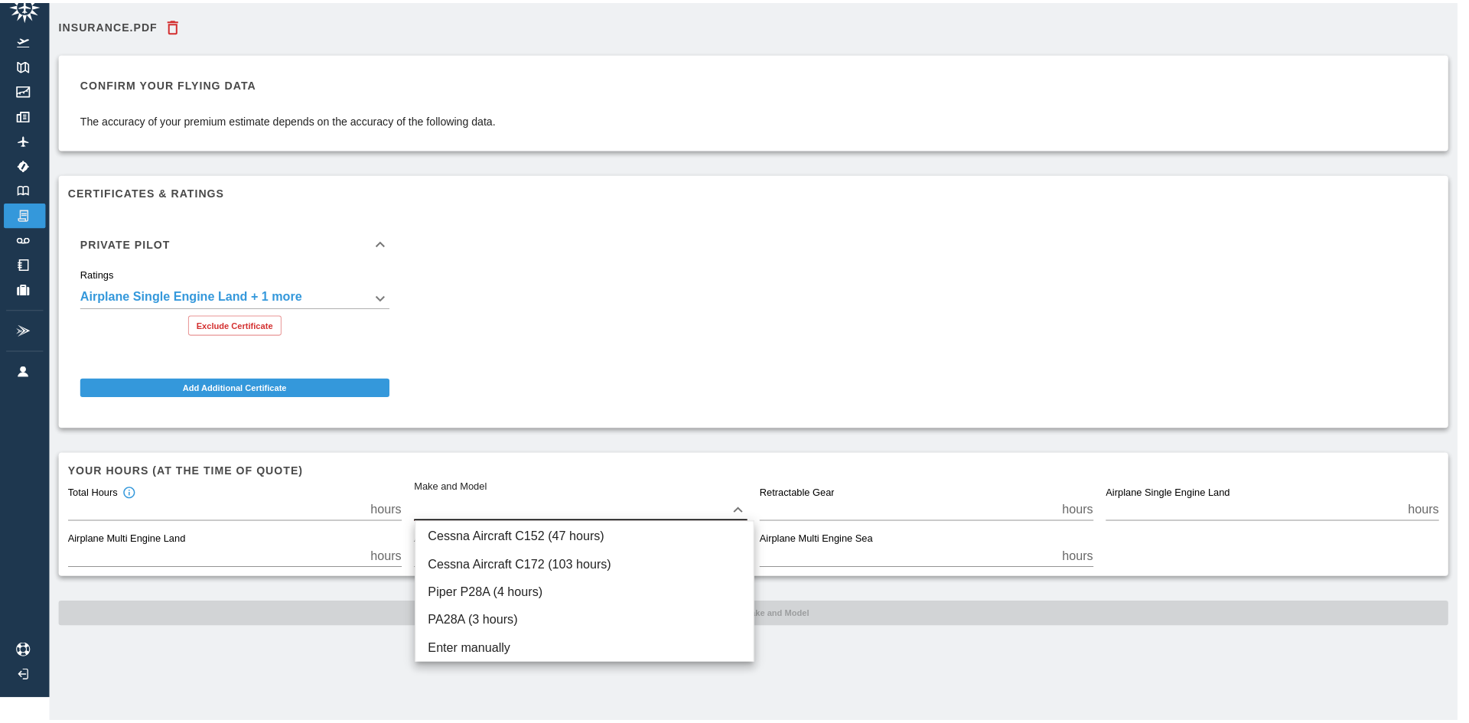
scroll to position [23, 0]
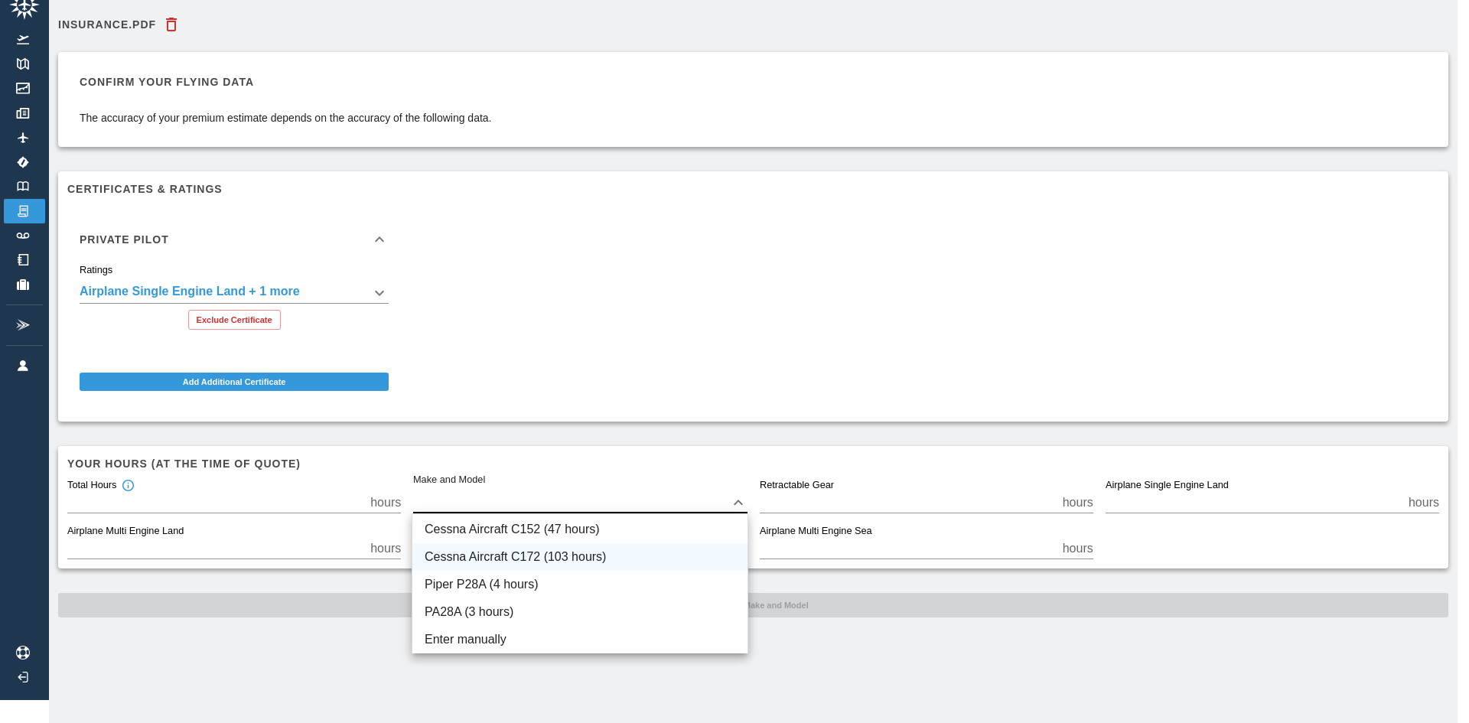
click at [651, 557] on li "Cessna Aircraft C172 (103 hours)" at bounding box center [579, 557] width 335 height 28
type input "****"
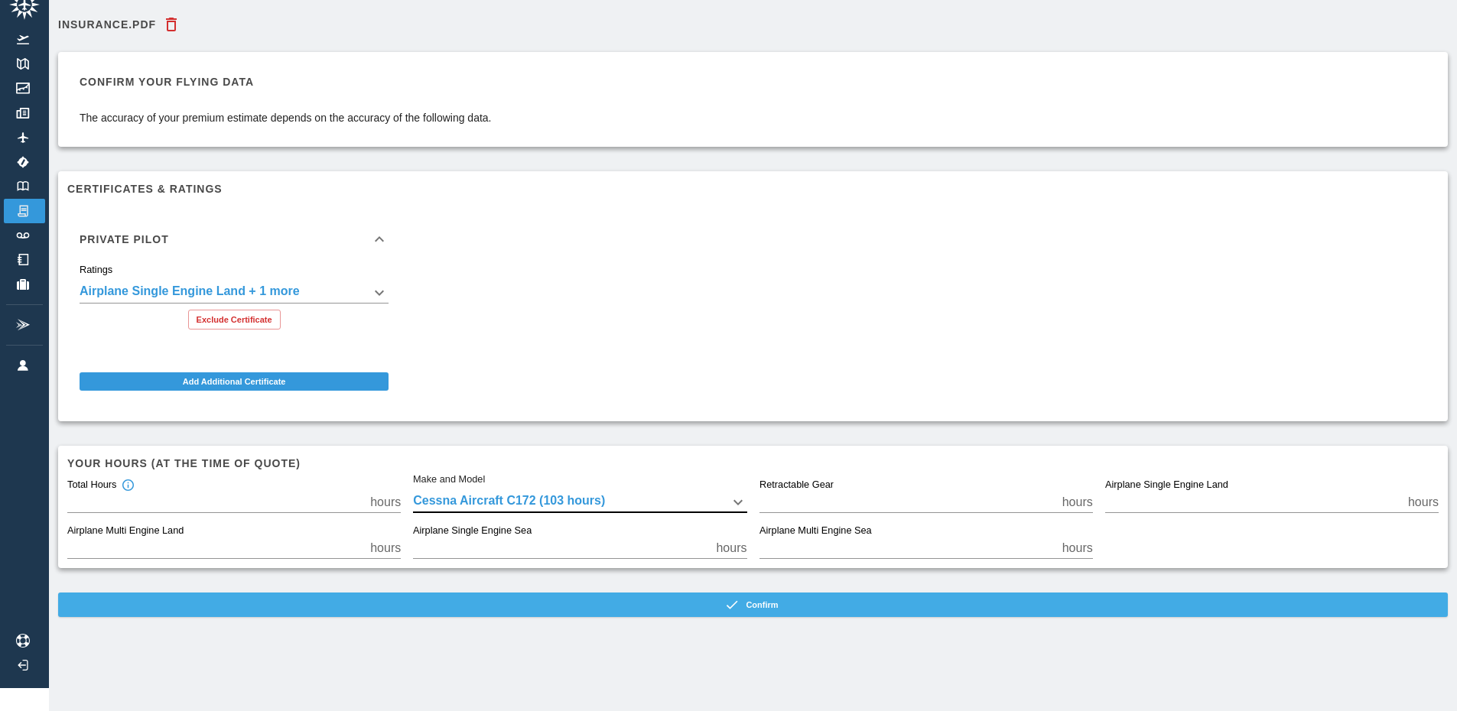
click at [659, 602] on button "Confirm" at bounding box center [753, 605] width 1390 height 24
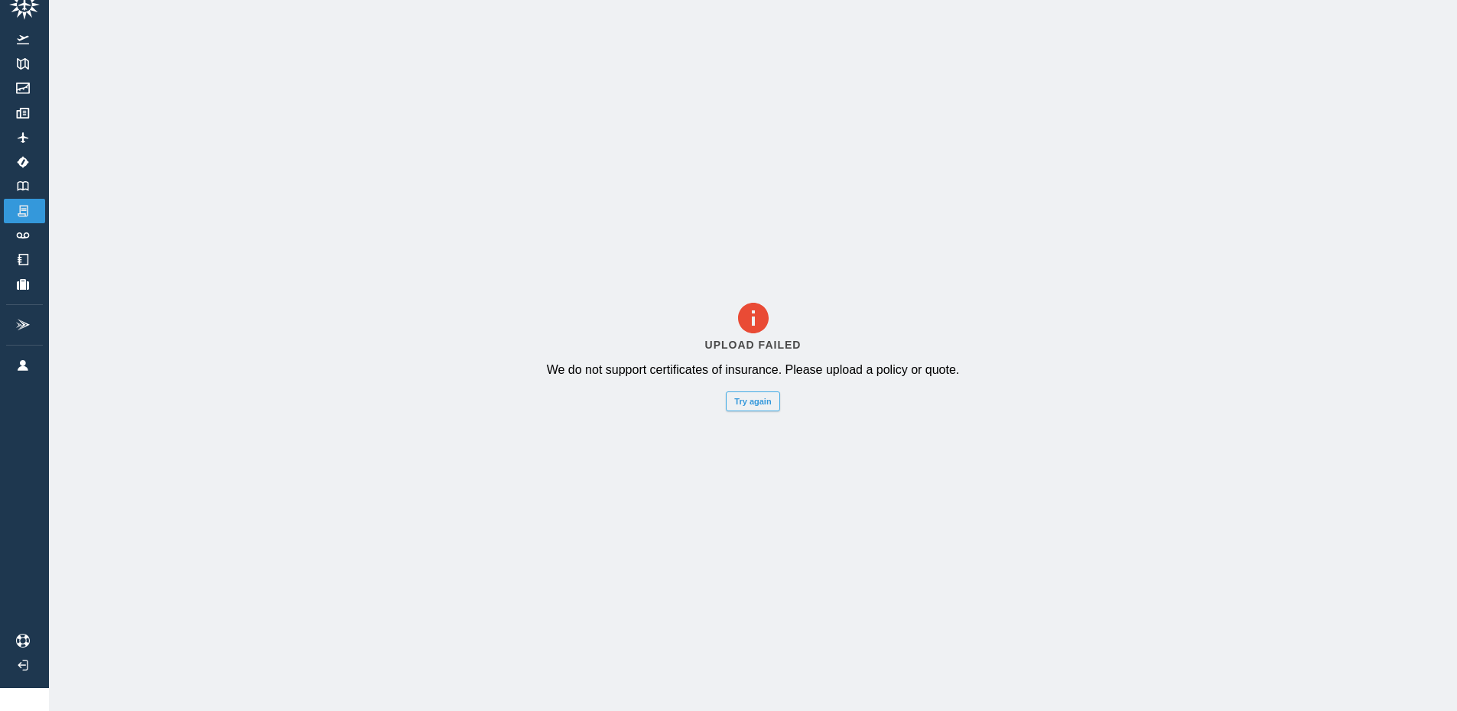
click at [762, 412] on button "Try again" at bounding box center [753, 402] width 54 height 20
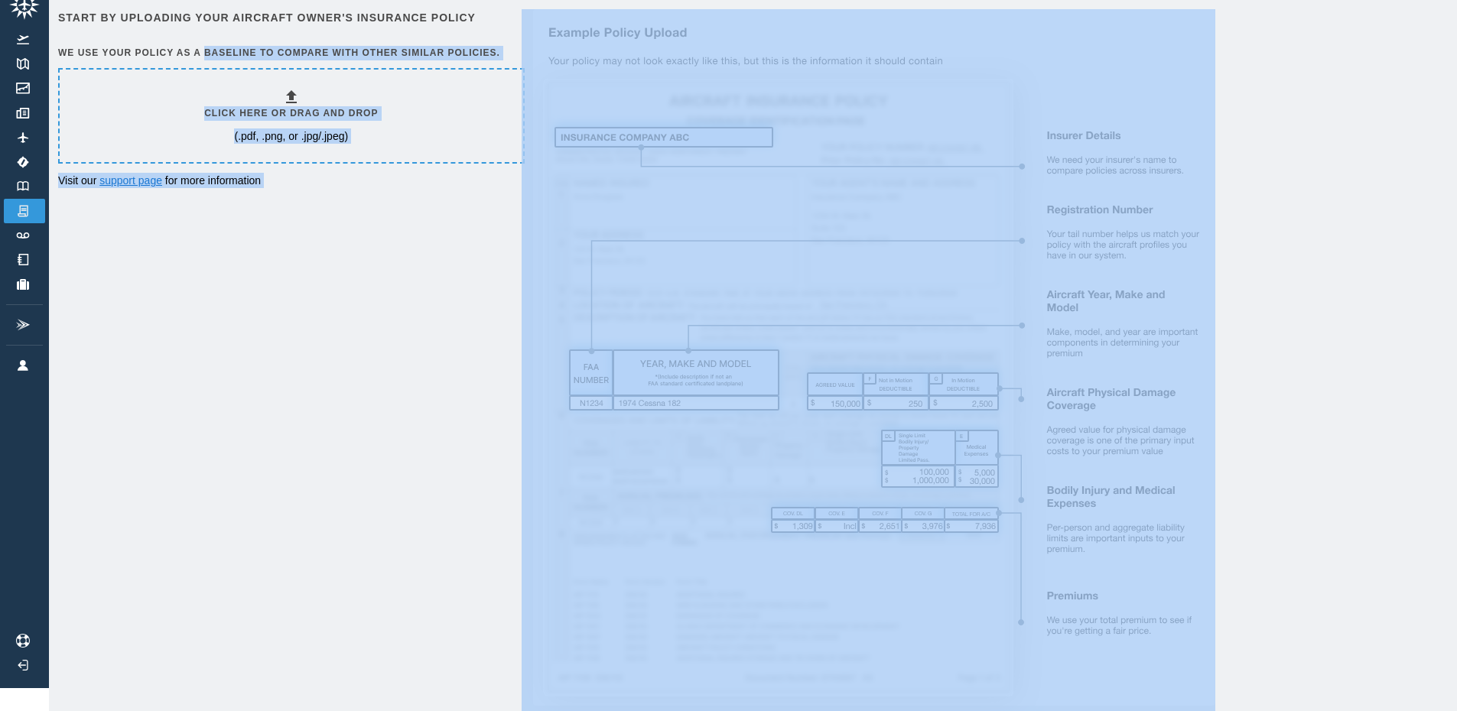
drag, startPoint x: 204, startPoint y: 49, endPoint x: 634, endPoint y: 40, distance: 430.0
click at [634, 40] on div "Start by uploading your aircraft owner's insurance policy We use your policy as…" at bounding box center [753, 368] width 1390 height 718
click at [468, 467] on div "Start by uploading your aircraft owner's insurance policy We use your policy as…" at bounding box center [753, 368] width 1390 height 718
click at [226, 110] on h6 "Click here or drag and drop" at bounding box center [291, 113] width 174 height 15
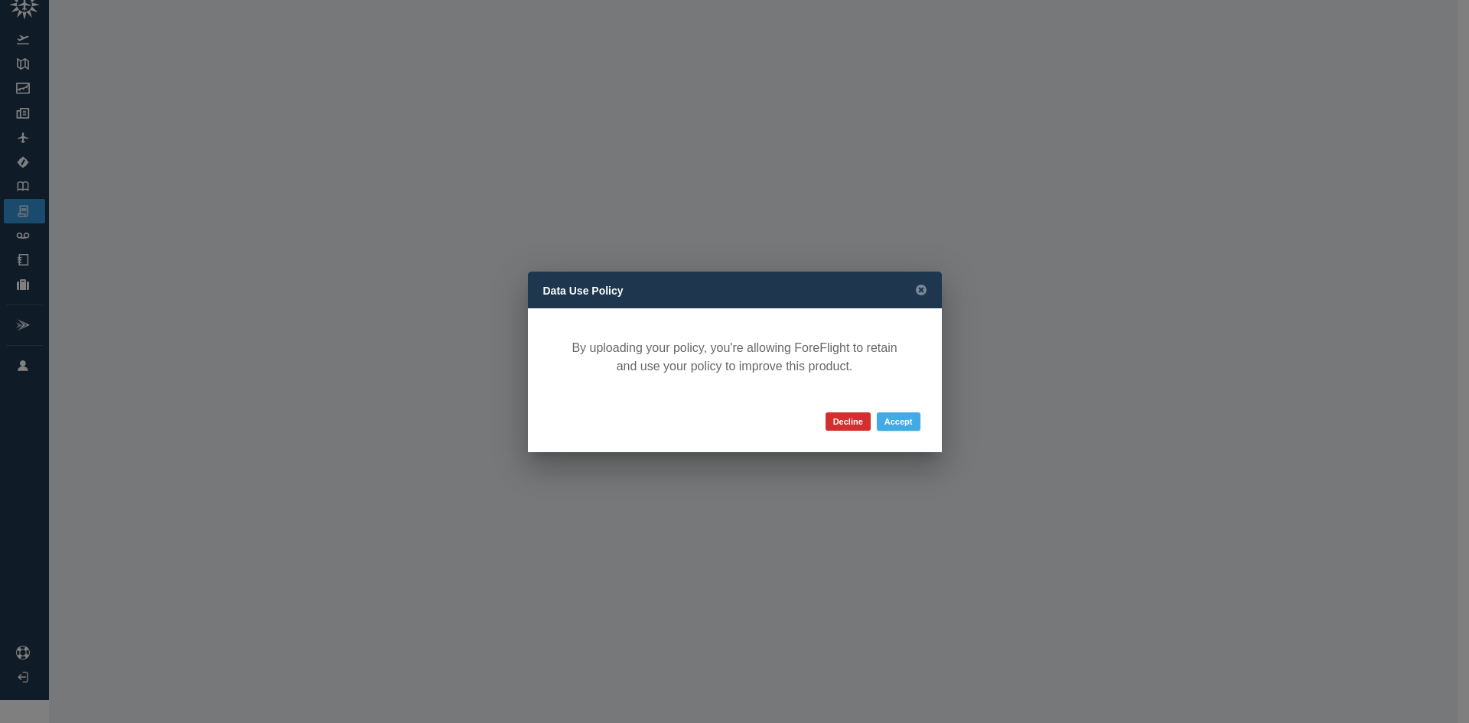
click at [906, 418] on button "Accept" at bounding box center [899, 421] width 44 height 18
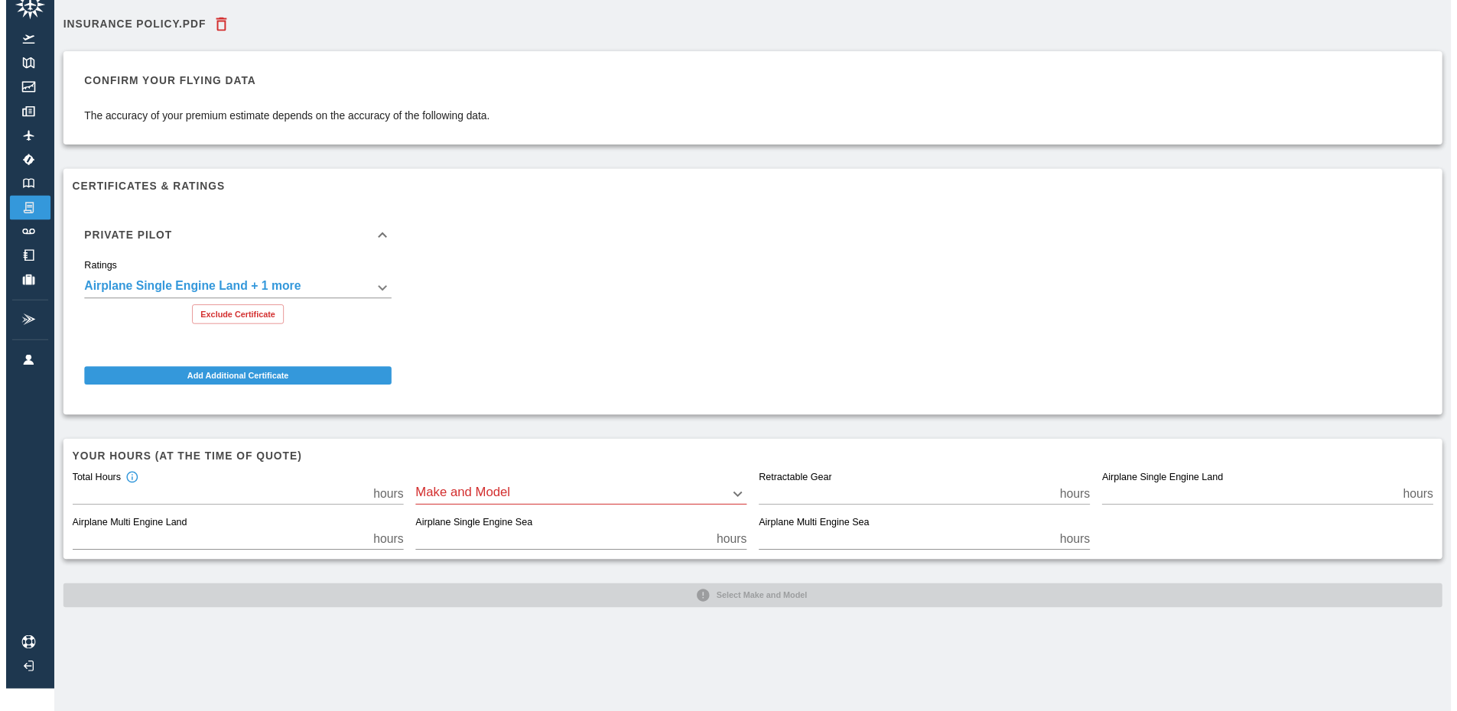
scroll to position [11, 0]
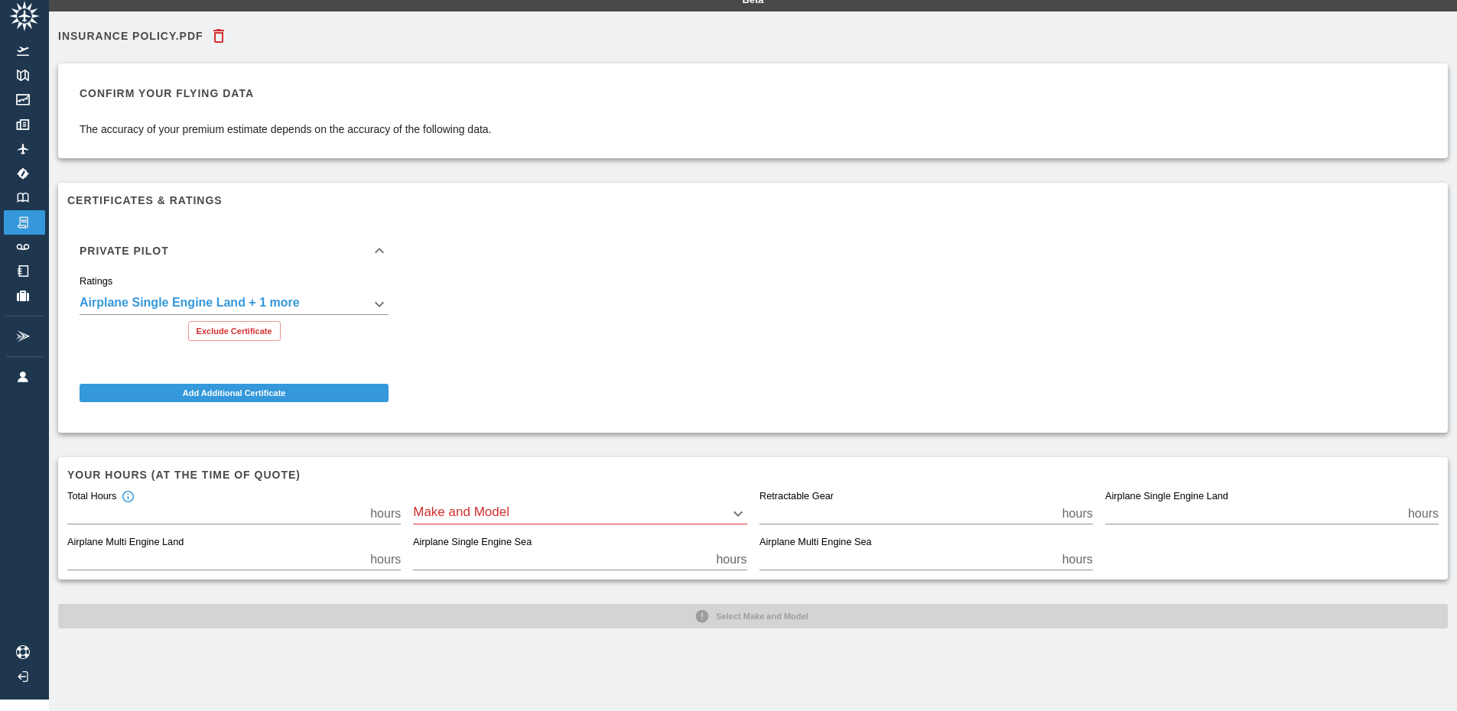
click at [448, 513] on body "**********" at bounding box center [728, 344] width 1457 height 711
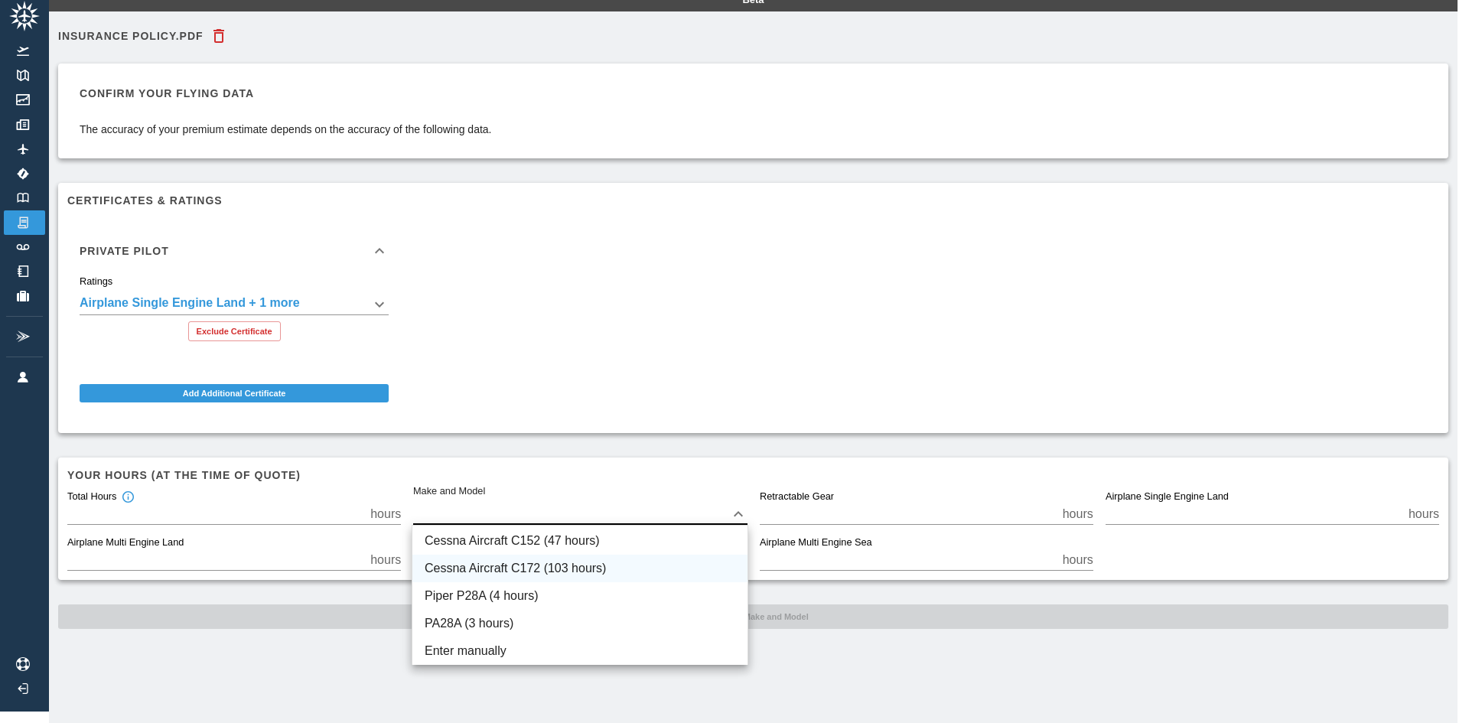
click at [472, 571] on li "Cessna Aircraft C172 (103 hours)" at bounding box center [579, 569] width 335 height 28
type input "****"
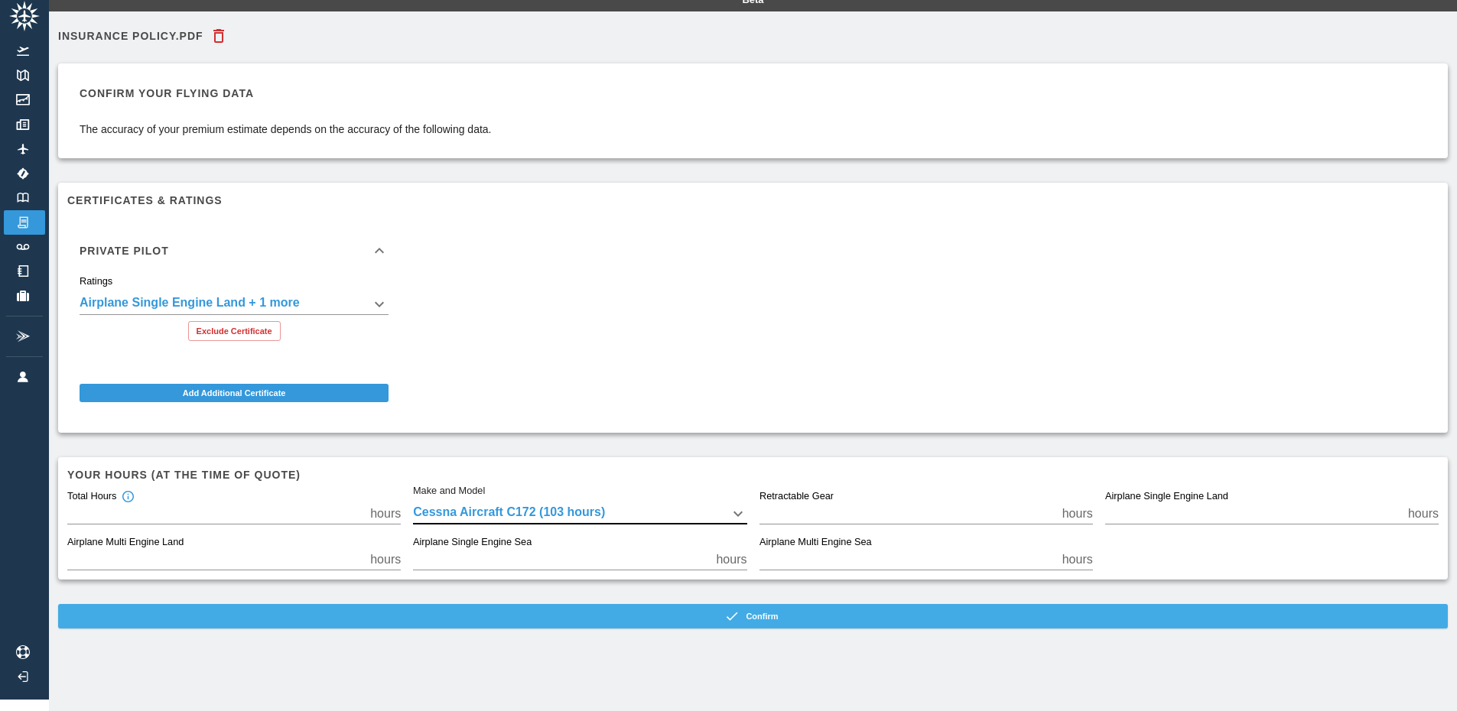
click at [761, 612] on button "Confirm" at bounding box center [753, 616] width 1390 height 24
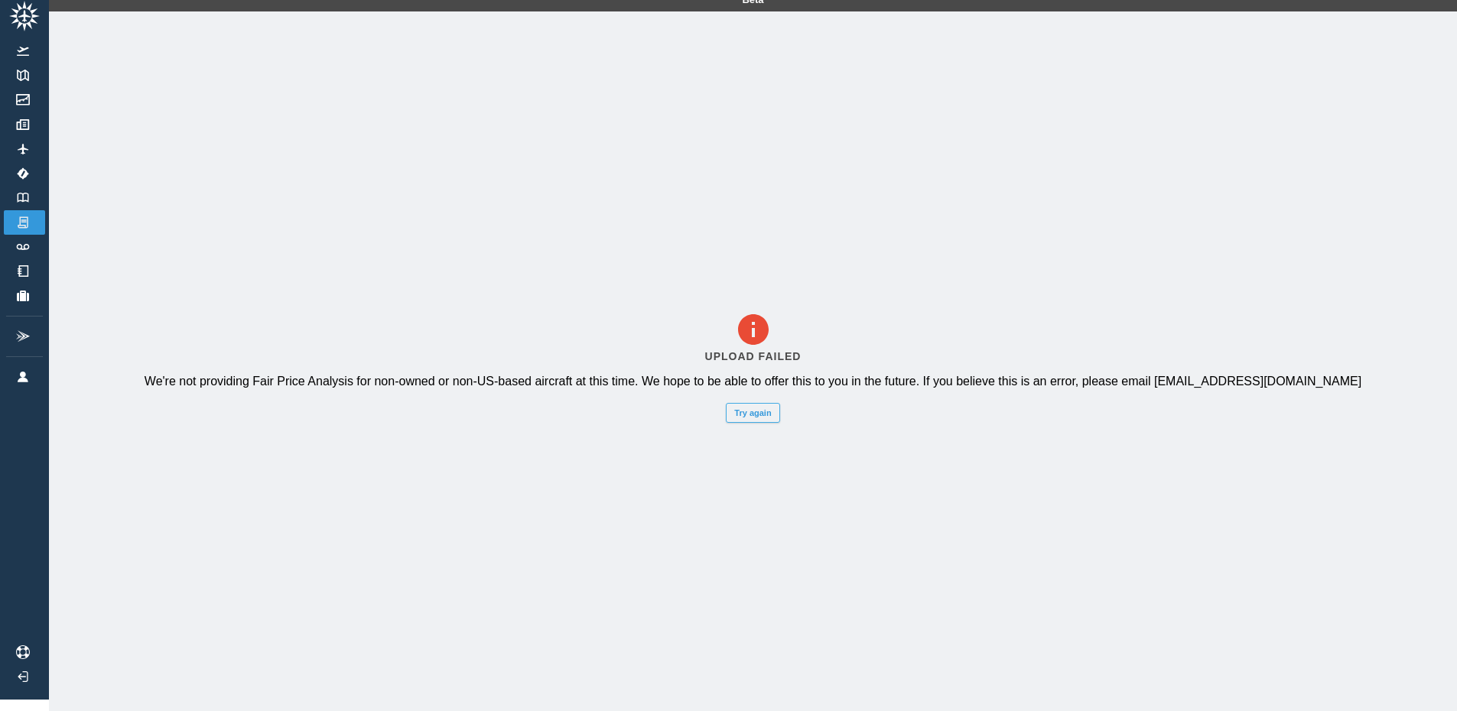
click at [761, 414] on button "Try again" at bounding box center [753, 413] width 54 height 20
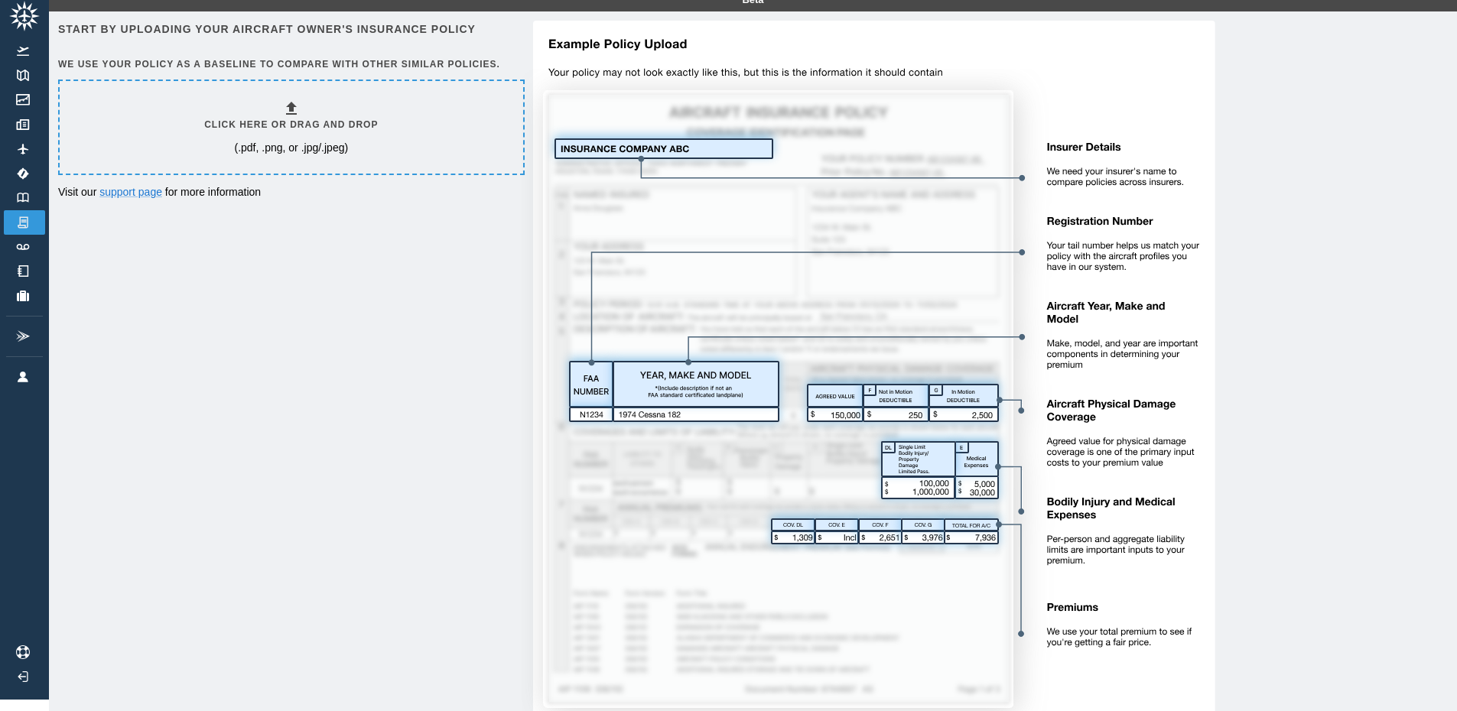
scroll to position [0, 0]
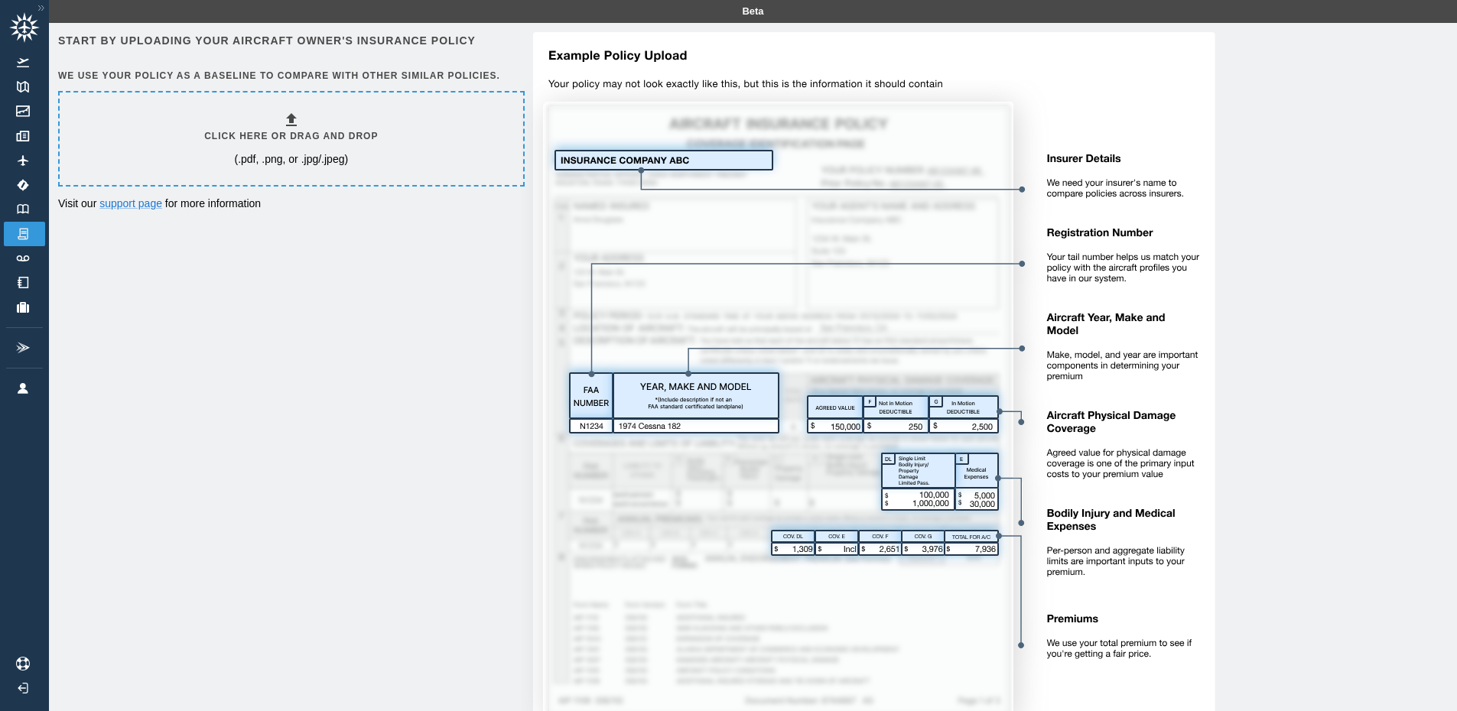
click at [31, 37] on icon at bounding box center [24, 27] width 31 height 31
